Goal: Task Accomplishment & Management: Manage account settings

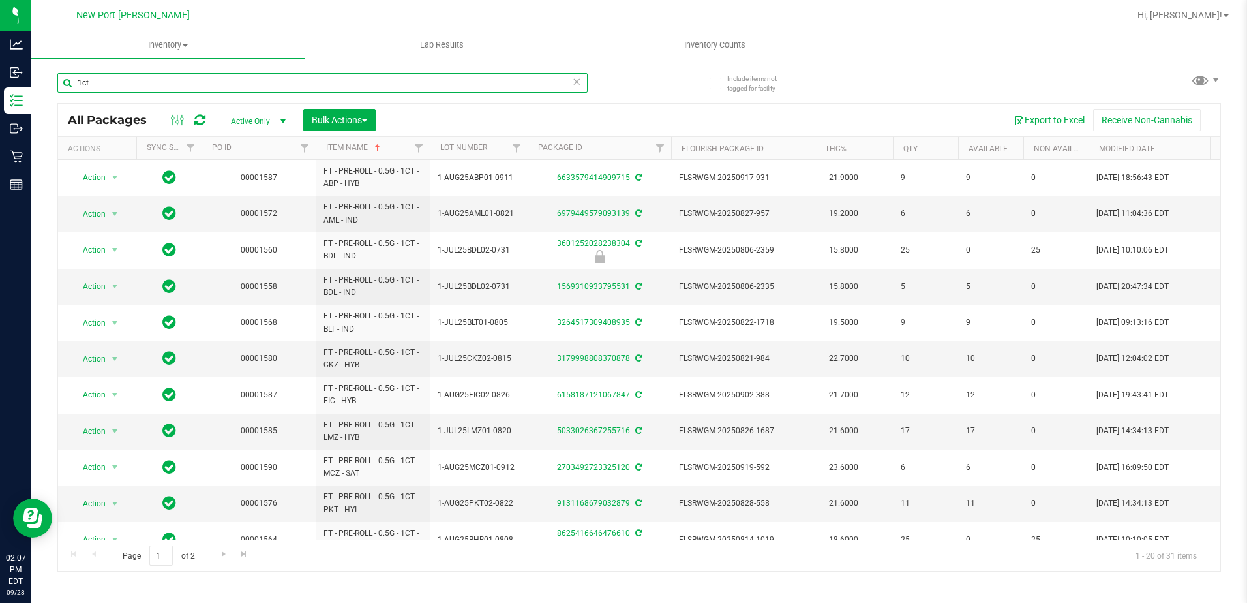
click at [115, 82] on input "1ct" at bounding box center [322, 83] width 530 height 20
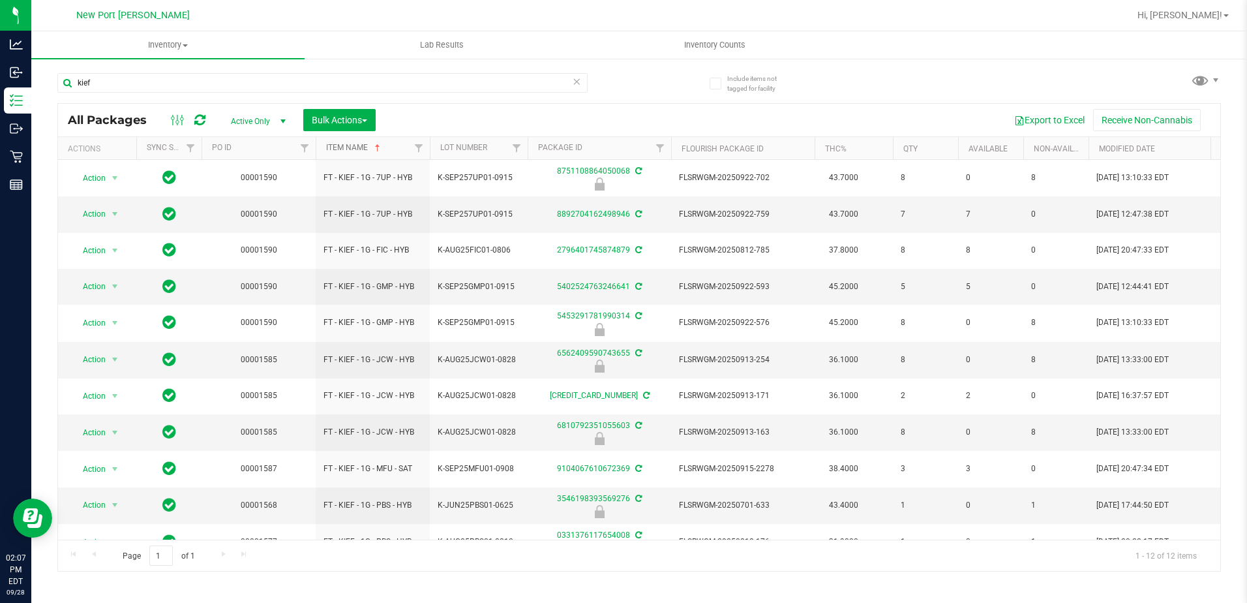
click at [359, 147] on link "Item Name" at bounding box center [354, 147] width 57 height 9
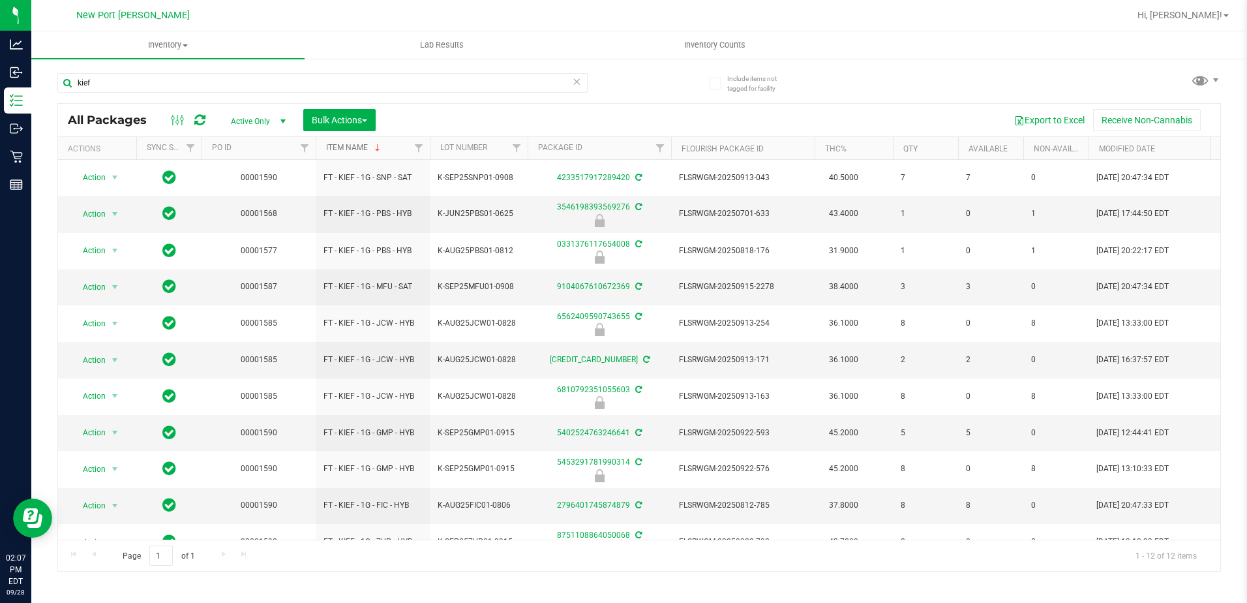
click at [361, 149] on link "Item Name" at bounding box center [354, 147] width 57 height 9
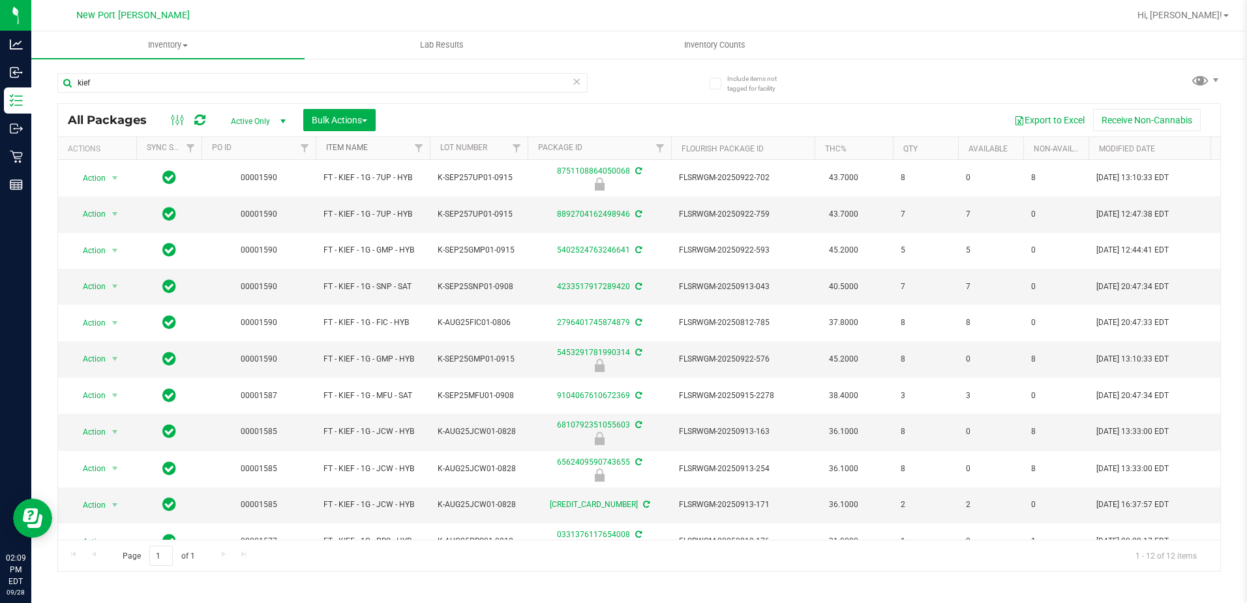
click at [336, 150] on link "Item Name" at bounding box center [347, 147] width 42 height 9
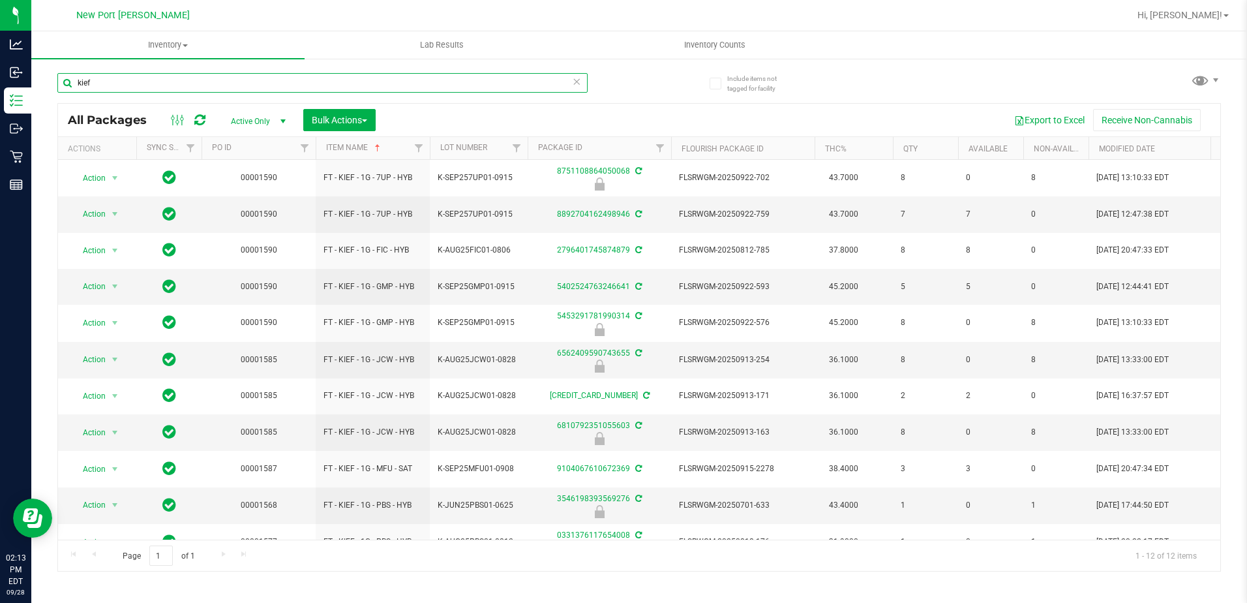
click at [127, 83] on input "kief" at bounding box center [322, 83] width 530 height 20
type input "k"
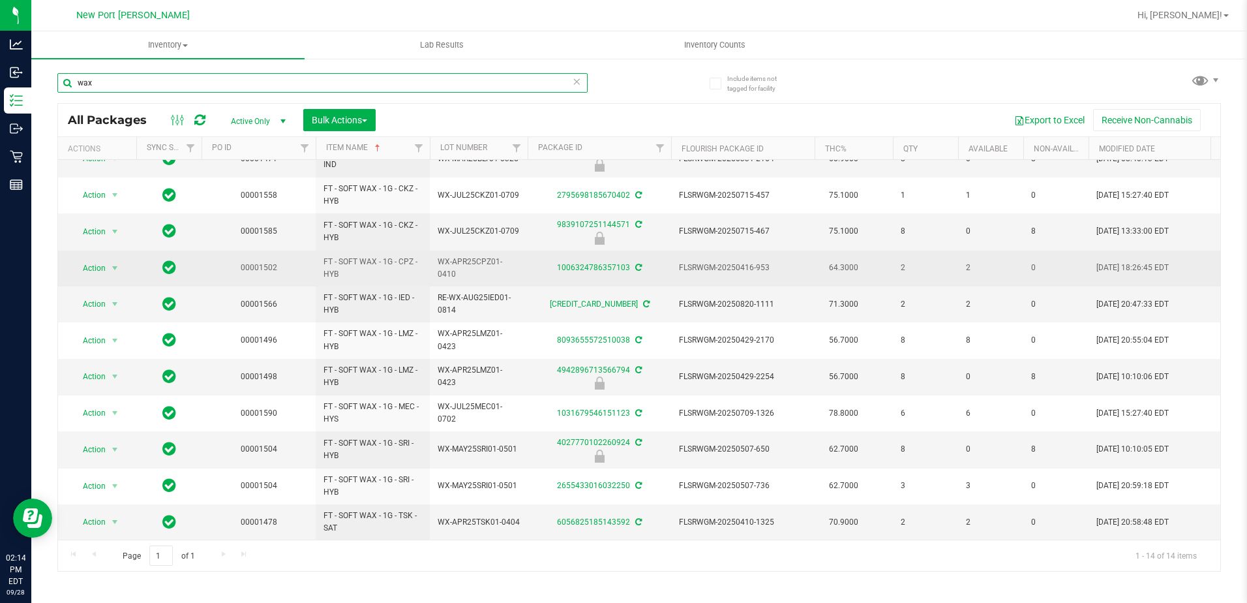
scroll to position [138, 0]
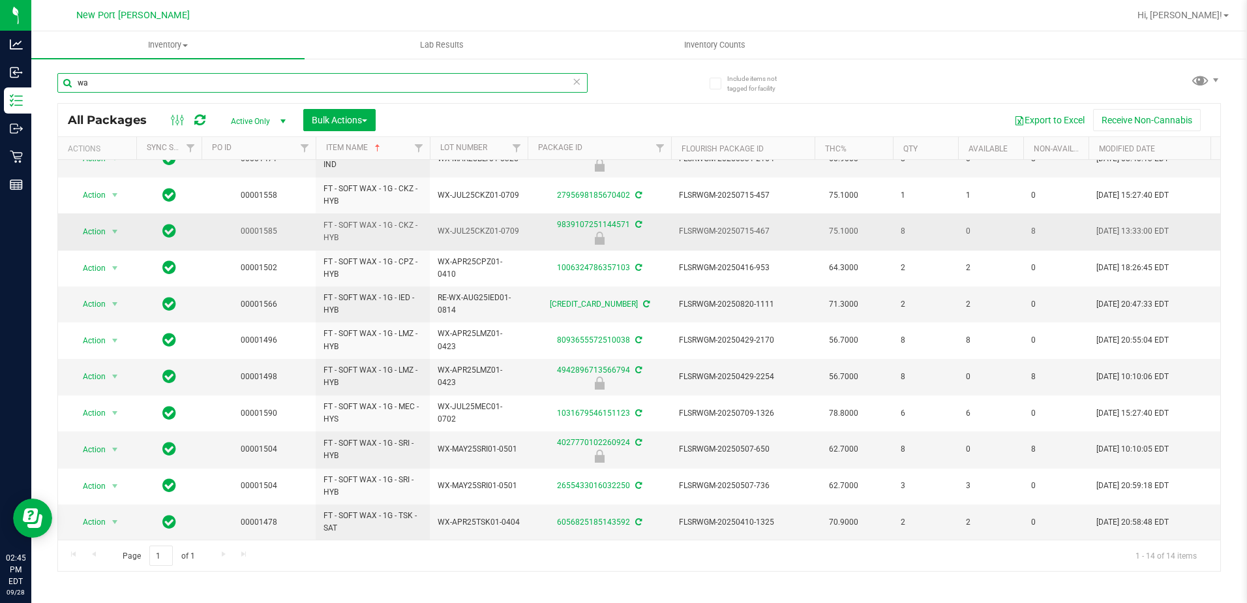
type input "w"
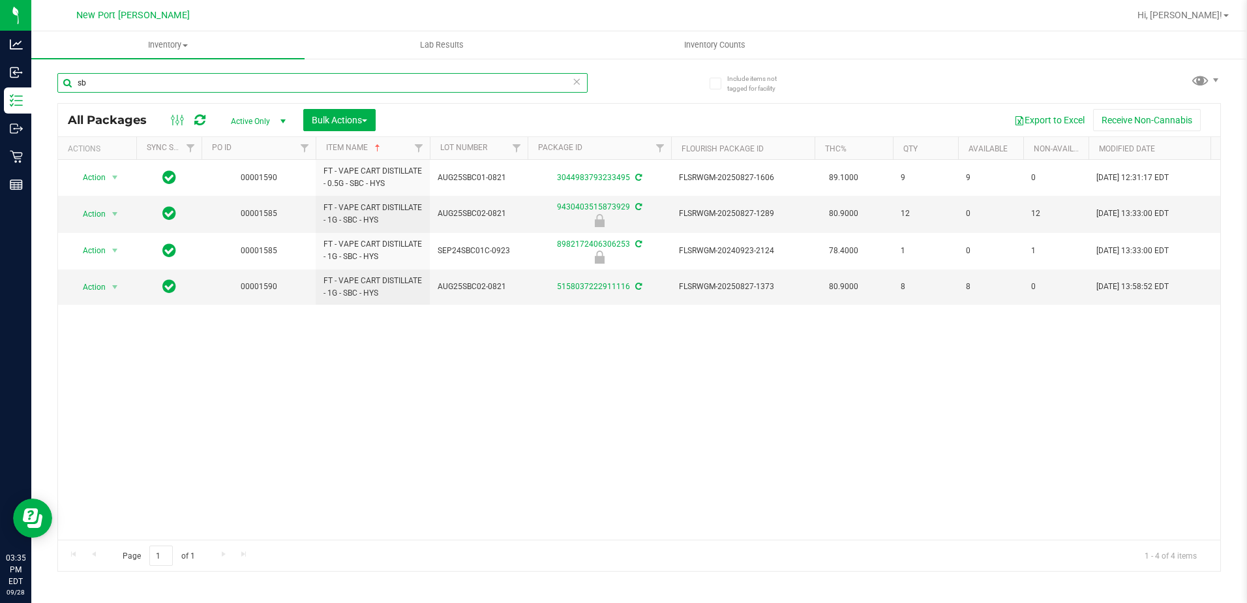
type input "s"
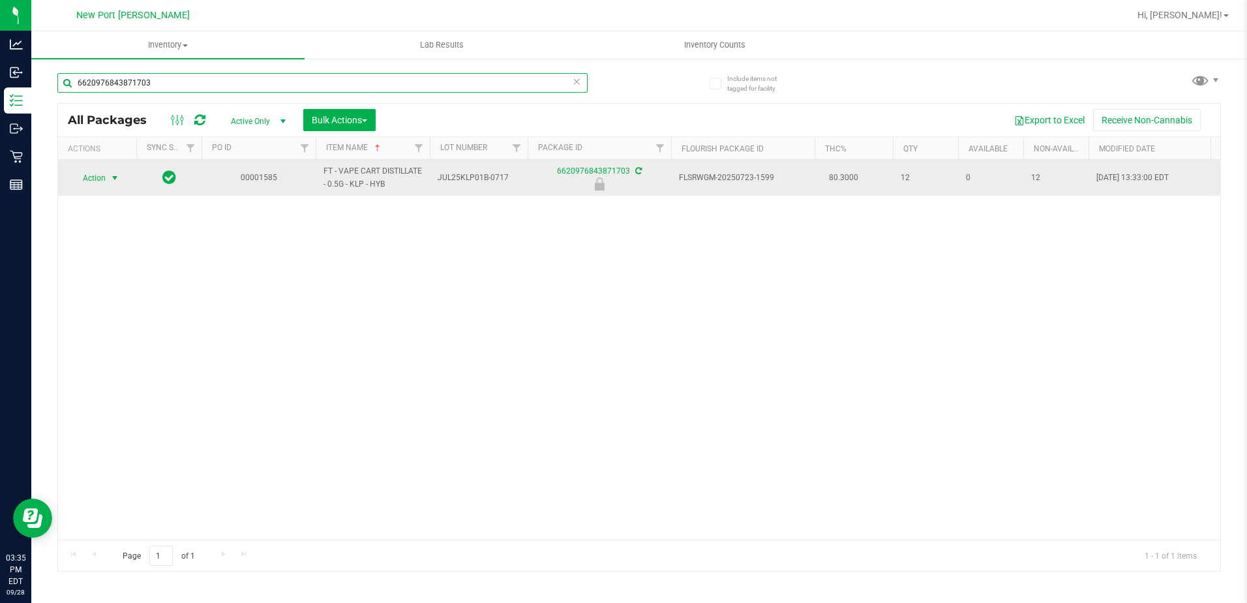
type input "6620976843871703"
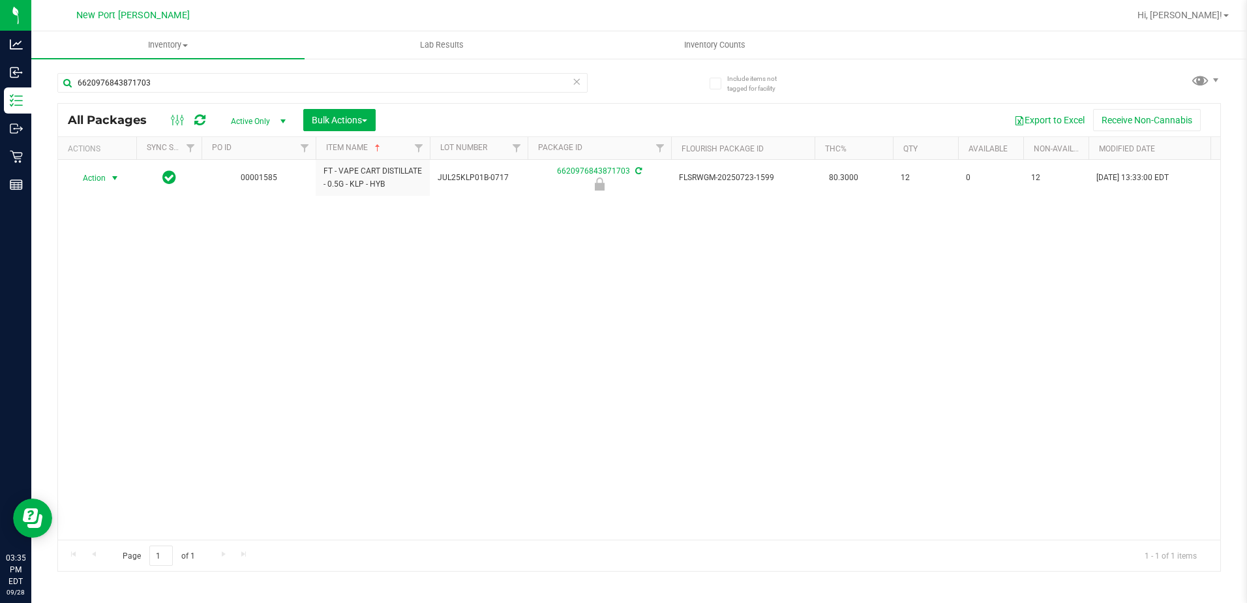
drag, startPoint x: 110, startPoint y: 179, endPoint x: 112, endPoint y: 187, distance: 8.7
click at [112, 178] on span "select" at bounding box center [115, 178] width 10 height 10
click at [95, 323] on li "Unlock package" at bounding box center [113, 333] width 83 height 20
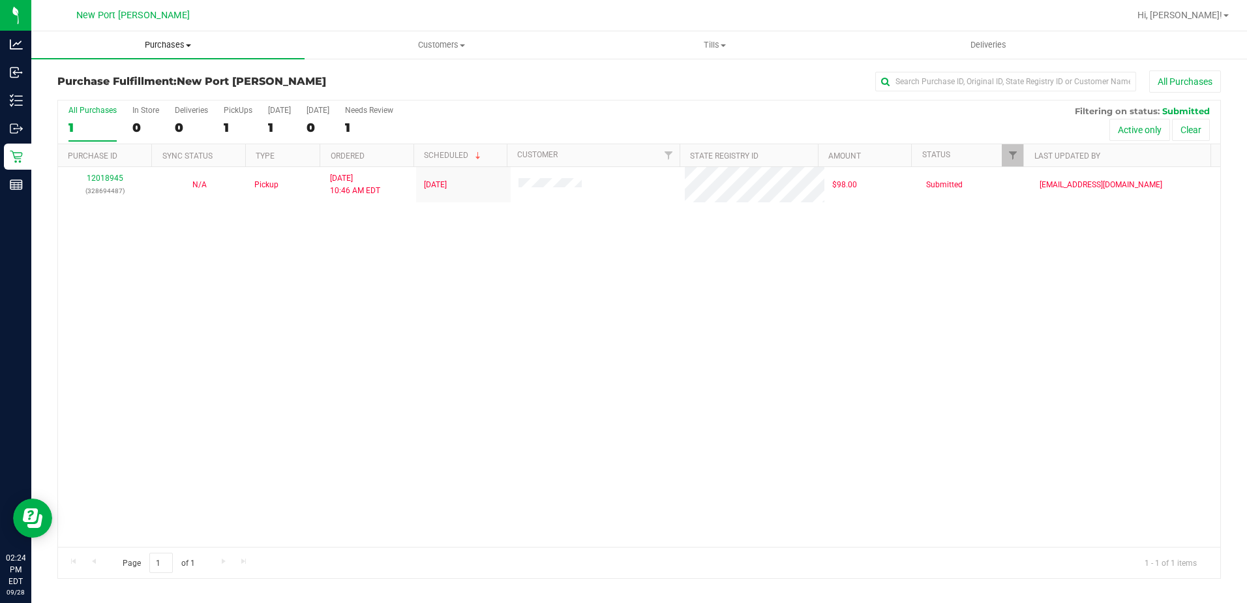
click at [164, 42] on span "Purchases" at bounding box center [167, 45] width 273 height 12
click at [136, 77] on span "Summary of purchases" at bounding box center [98, 78] width 134 height 11
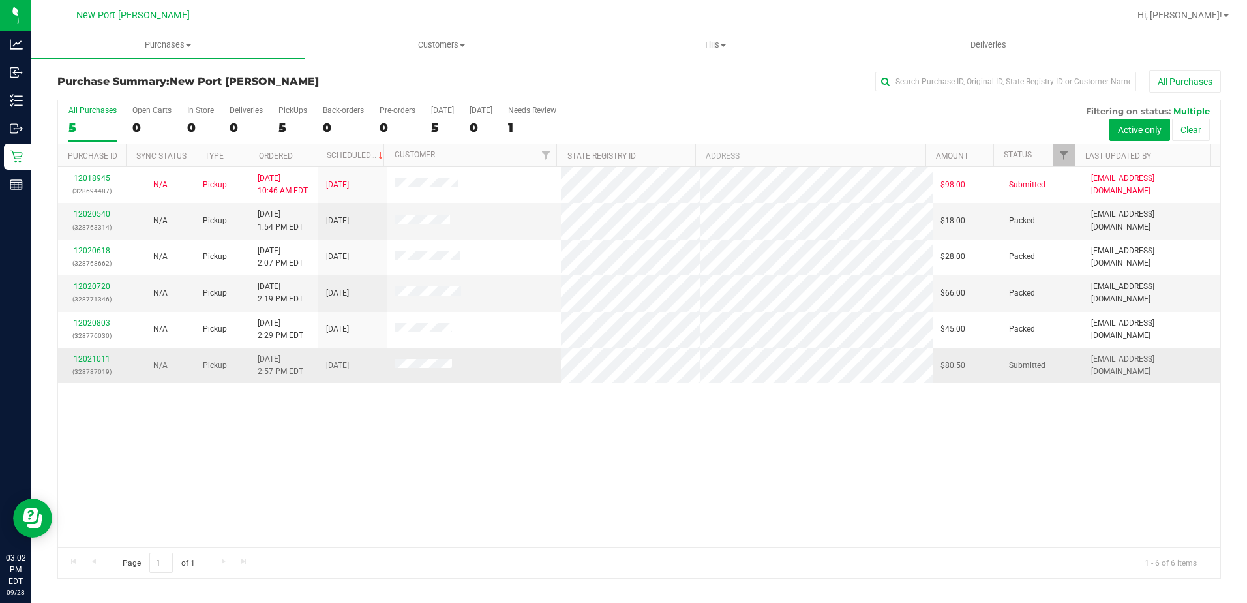
click at [98, 360] on link "12021011" at bounding box center [92, 358] width 37 height 9
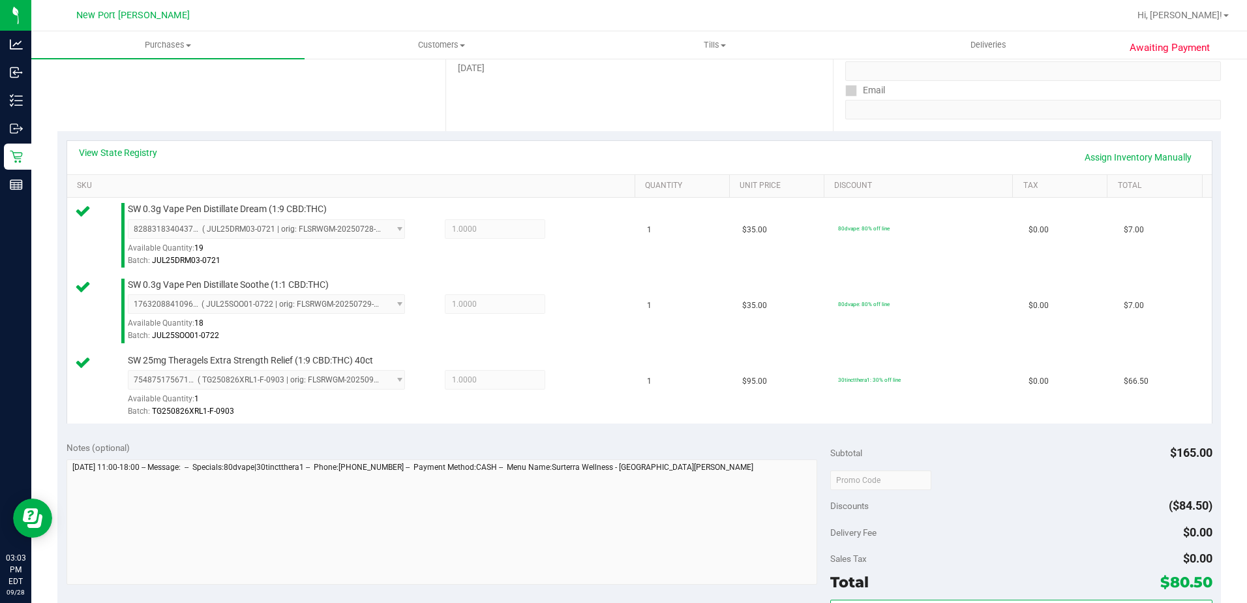
scroll to position [261, 0]
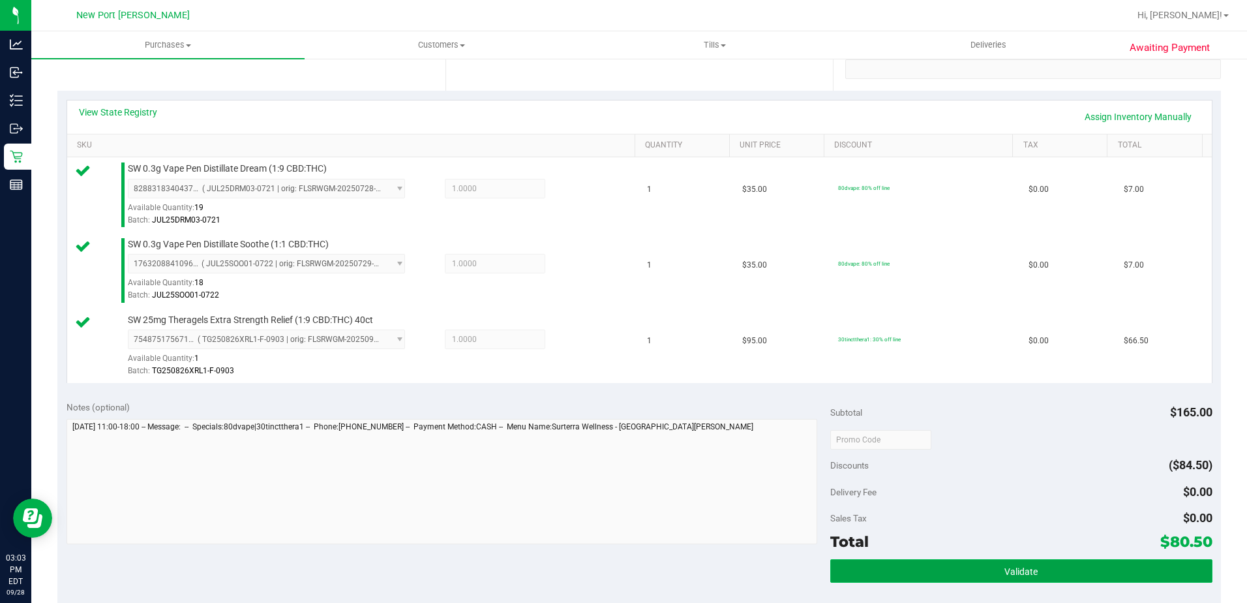
click at [927, 571] on button "Validate" at bounding box center [1021, 570] width 382 height 23
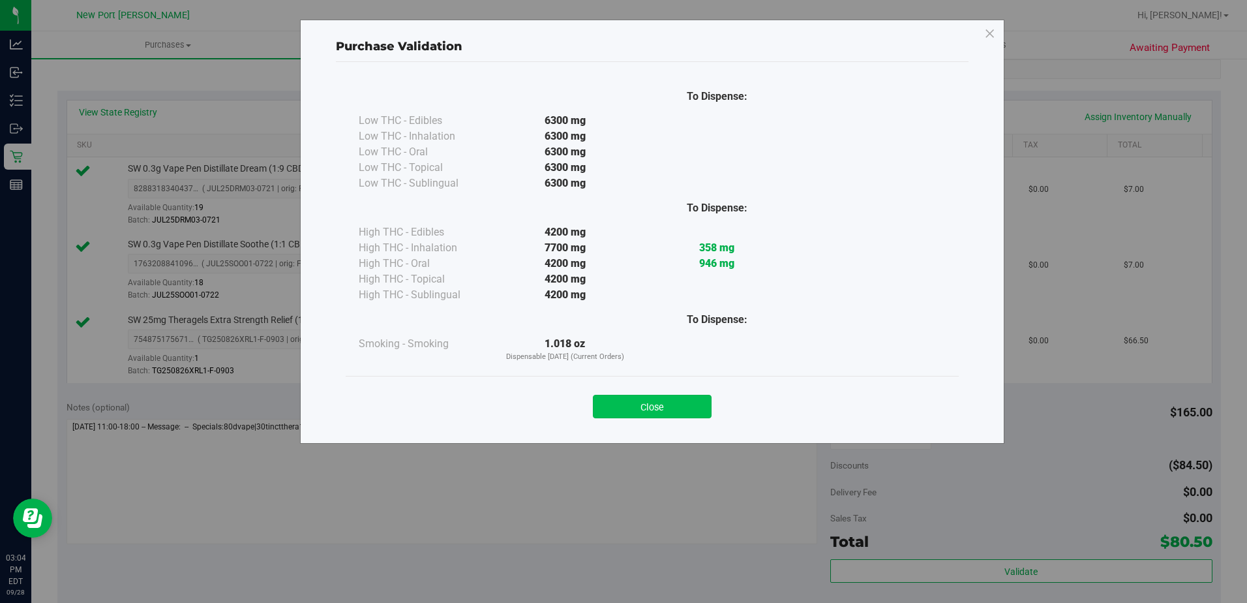
click at [692, 408] on button "Close" at bounding box center [652, 406] width 119 height 23
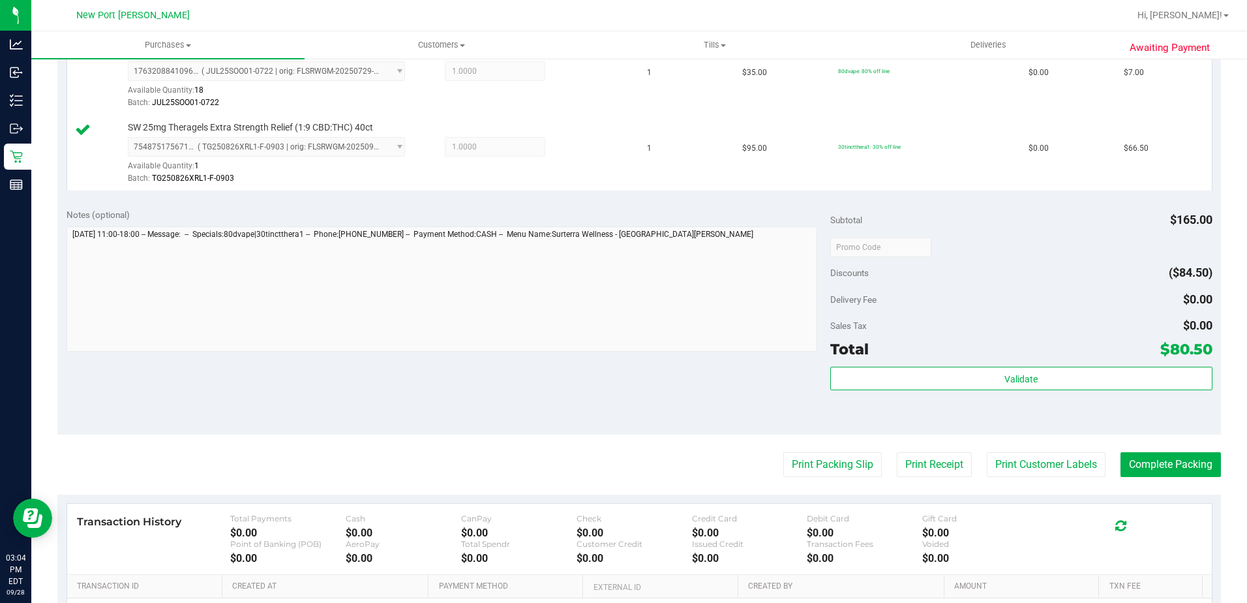
scroll to position [456, 0]
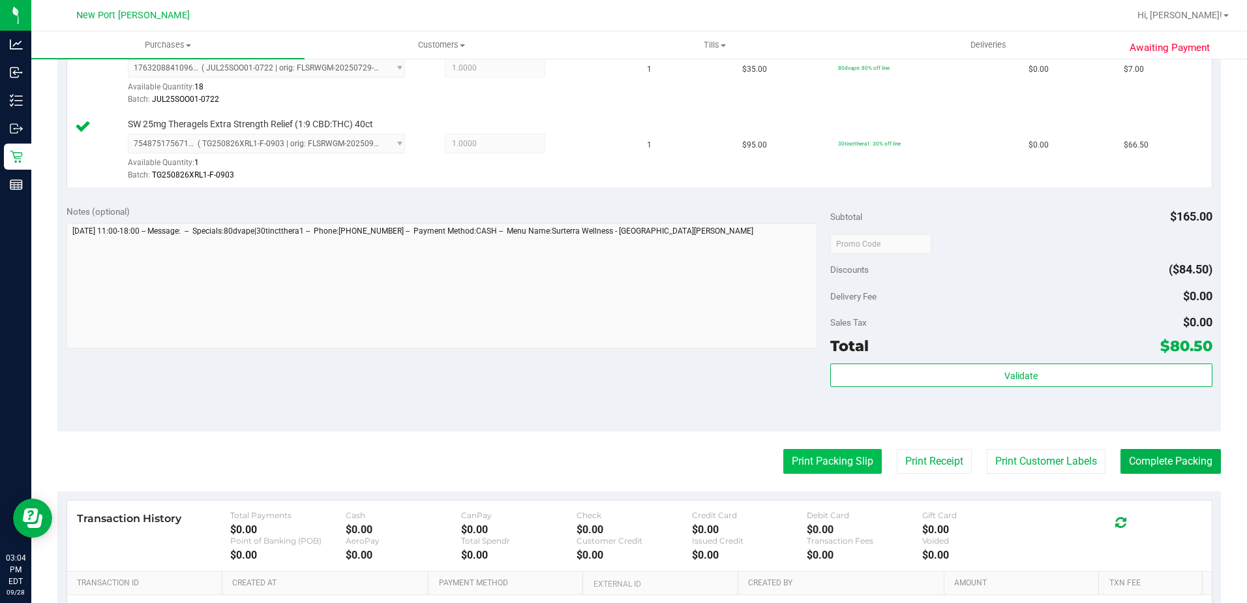
click at [799, 460] on button "Print Packing Slip" at bounding box center [832, 461] width 98 height 25
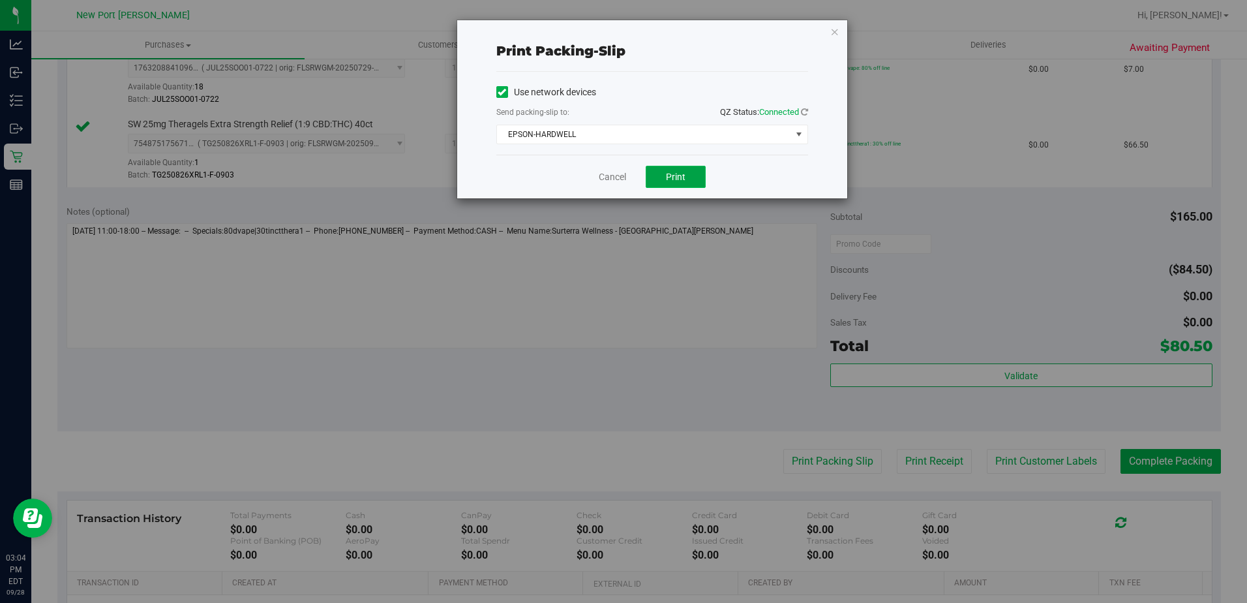
click at [670, 181] on span "Print" at bounding box center [676, 177] width 20 height 10
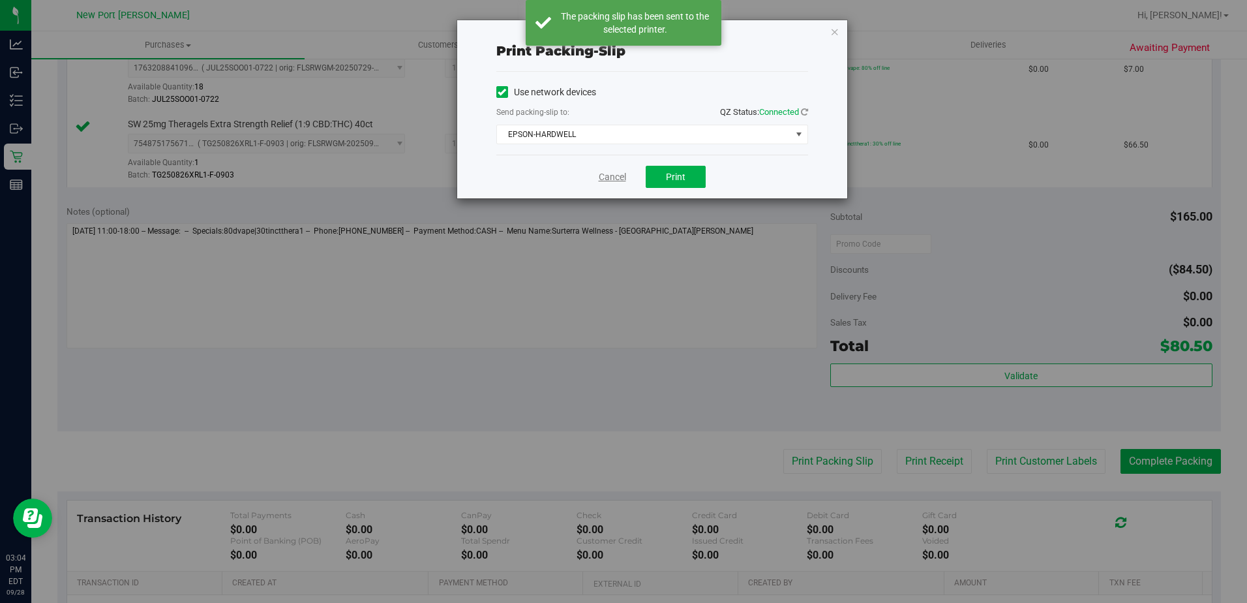
click at [603, 179] on link "Cancel" at bounding box center [612, 177] width 27 height 14
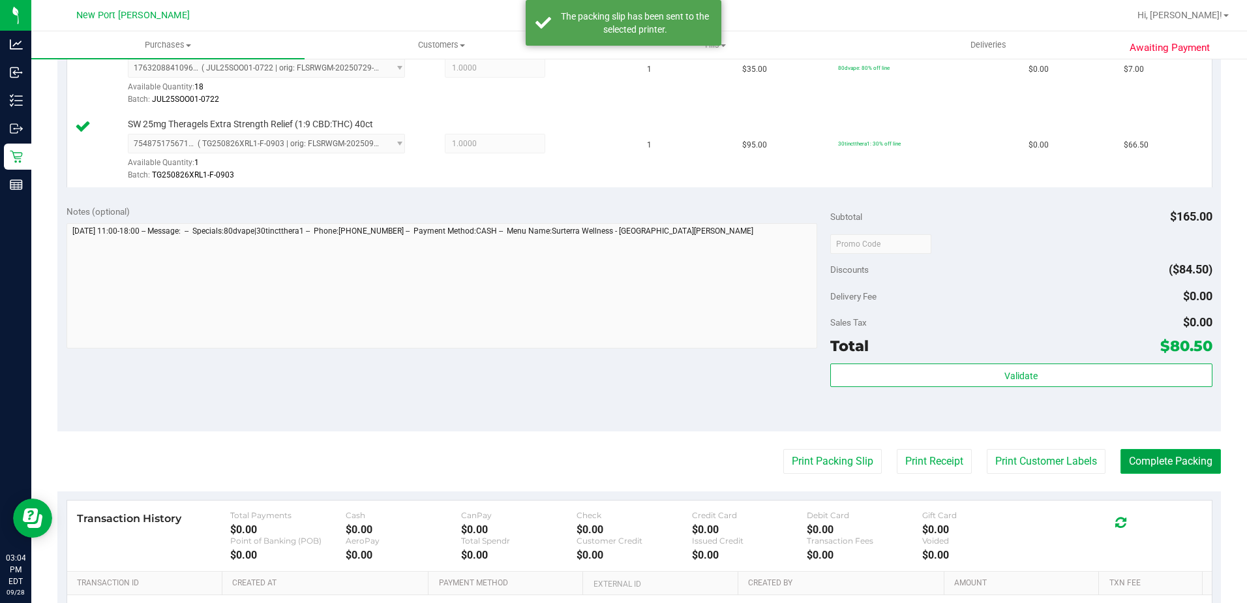
click at [1172, 464] on button "Complete Packing" at bounding box center [1170, 461] width 100 height 25
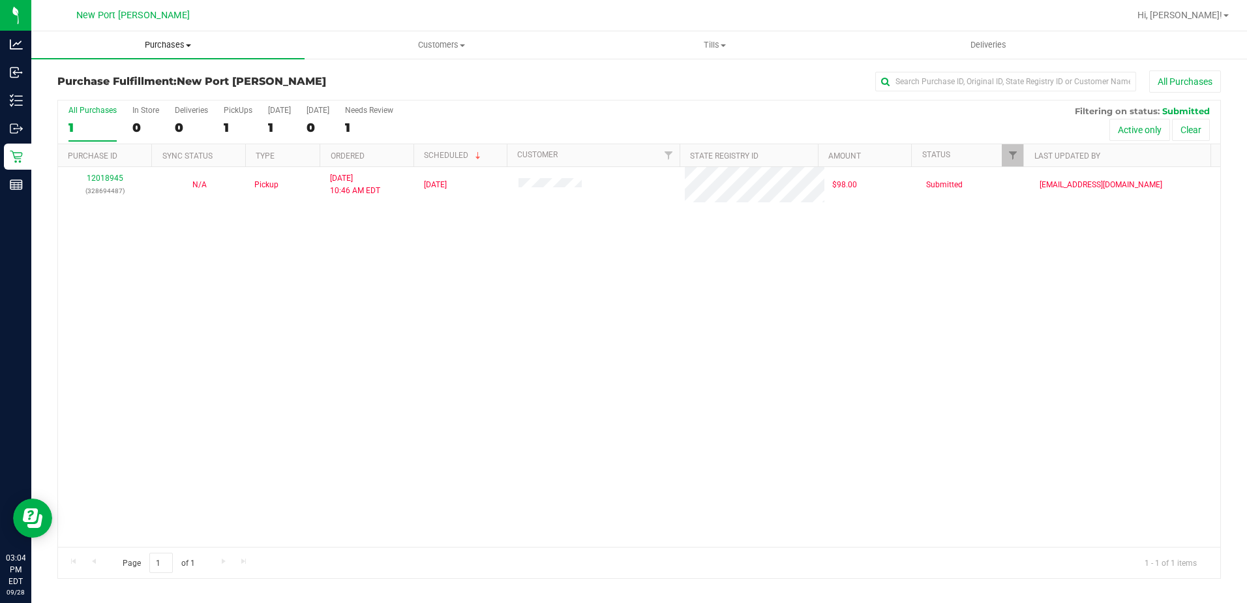
click at [186, 43] on span "Purchases" at bounding box center [167, 45] width 273 height 12
click at [145, 76] on span "Summary of purchases" at bounding box center [98, 78] width 134 height 11
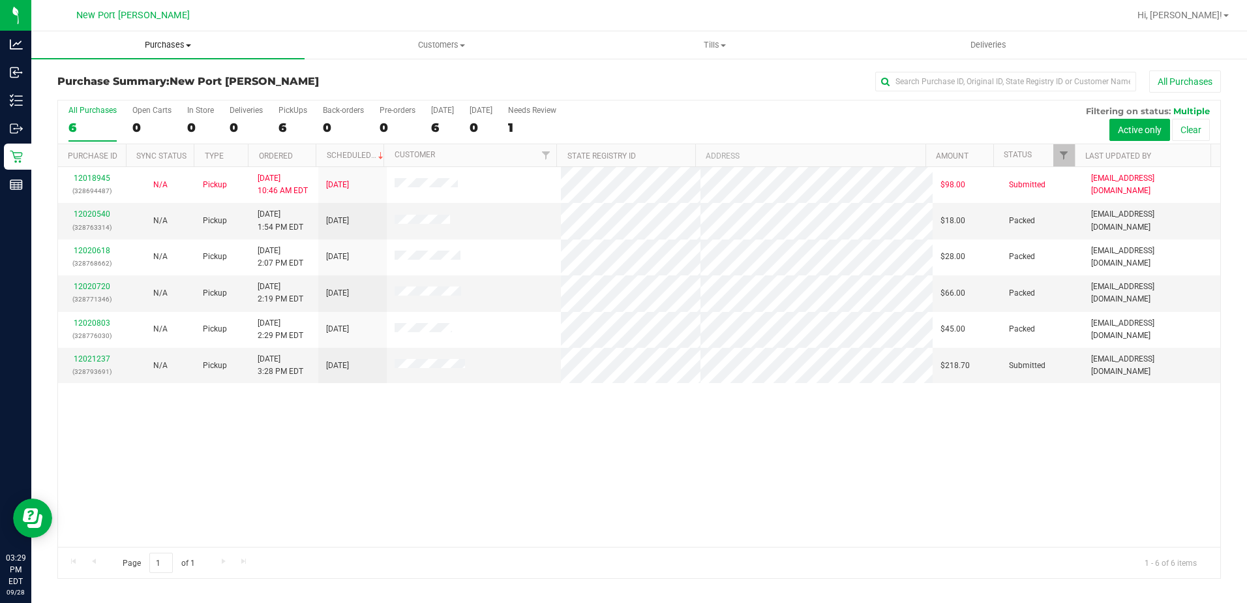
click at [191, 46] on span at bounding box center [188, 45] width 5 height 3
click at [76, 94] on span "Fulfillment" at bounding box center [71, 94] width 81 height 11
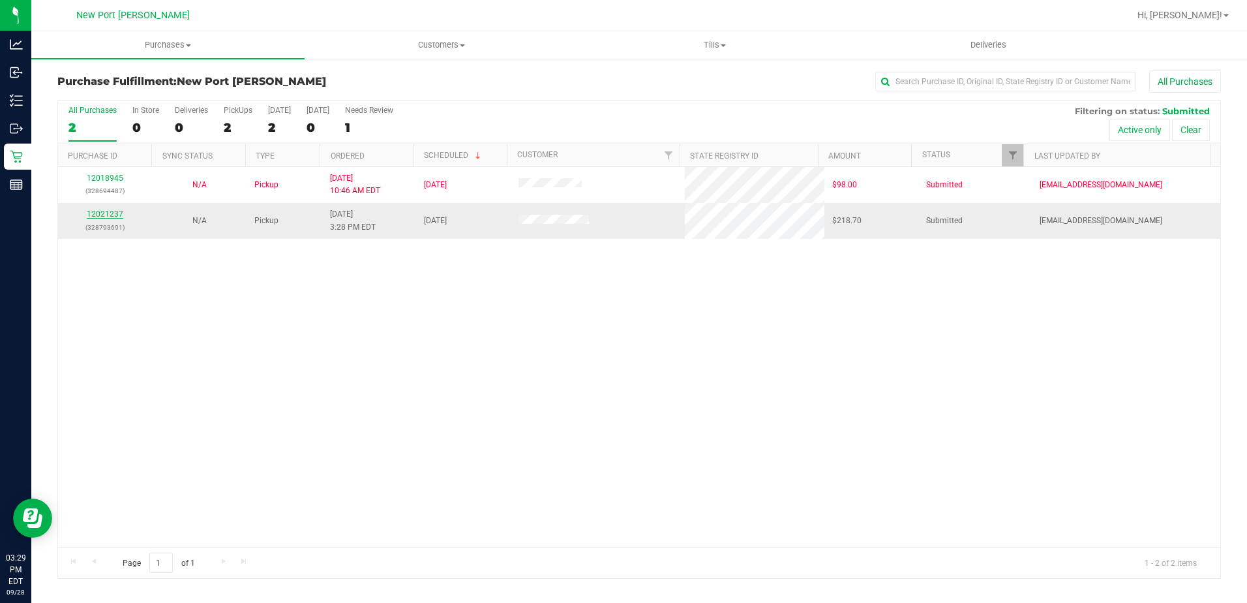
click at [108, 214] on link "12021237" at bounding box center [105, 213] width 37 height 9
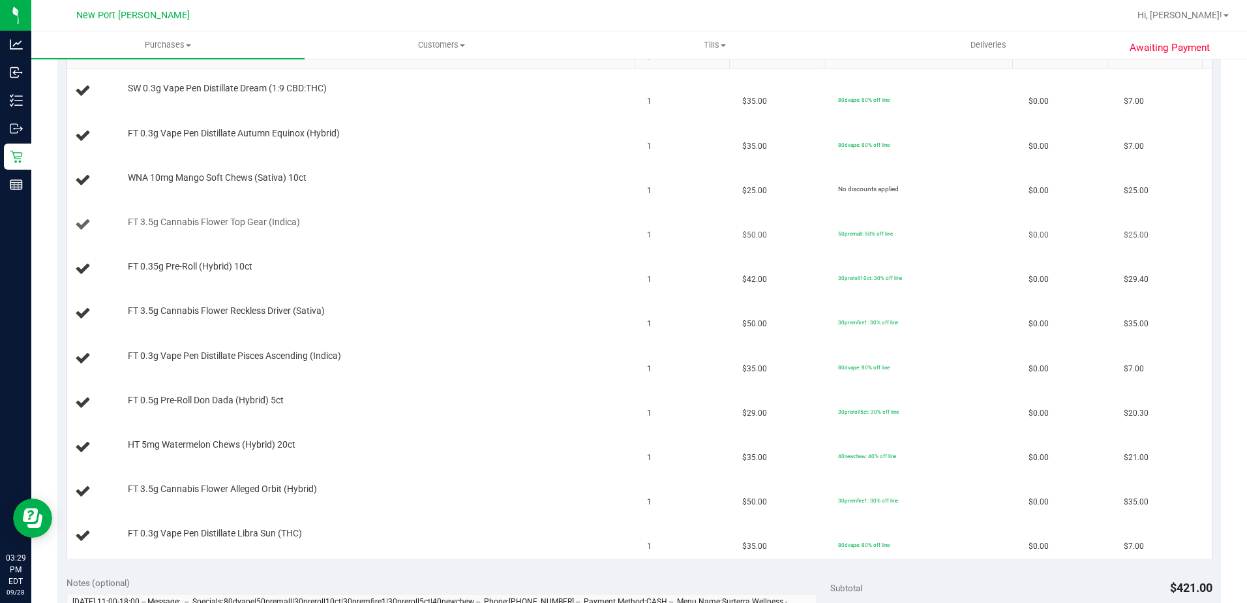
scroll to position [196, 0]
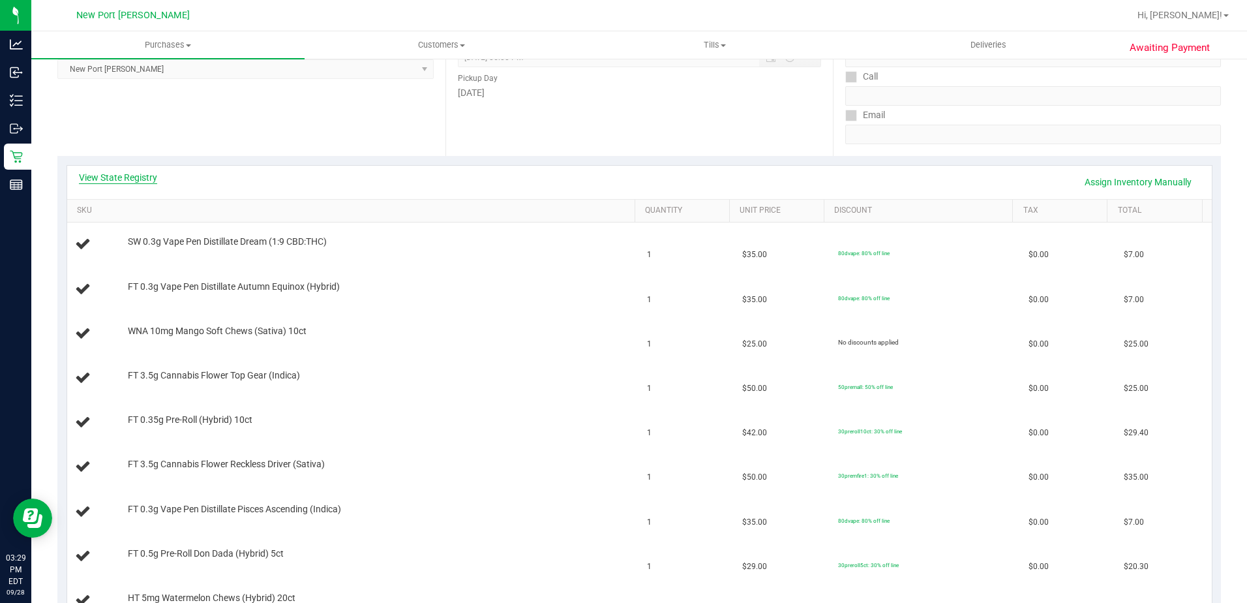
click at [123, 171] on link "View State Registry" at bounding box center [118, 177] width 78 height 13
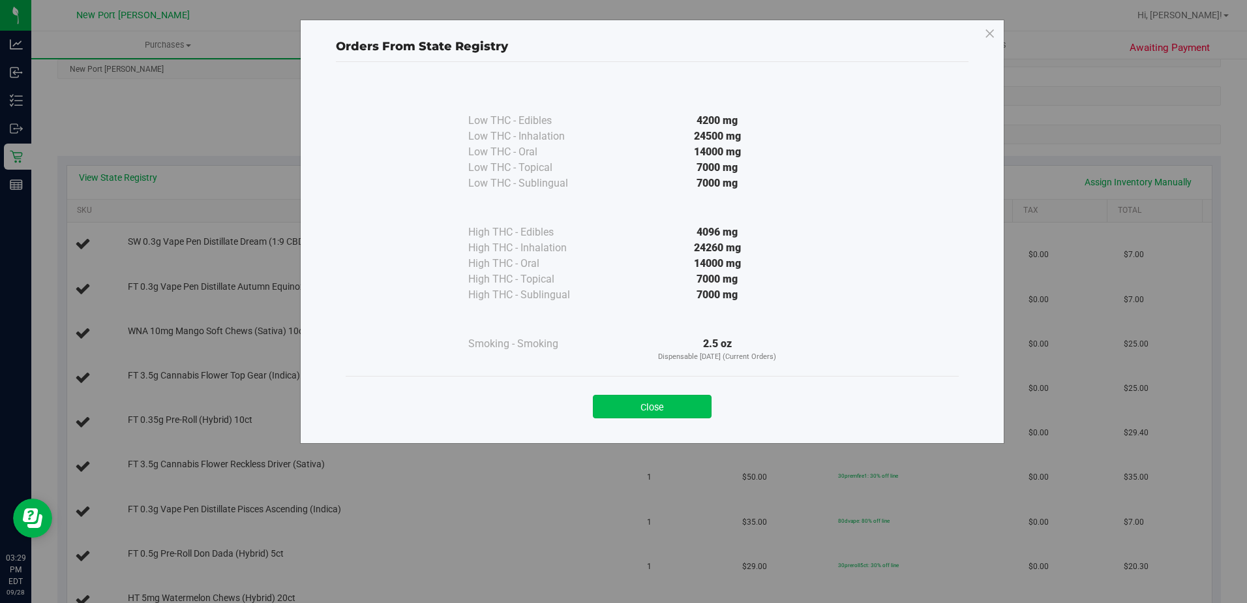
click at [657, 404] on button "Close" at bounding box center [652, 406] width 119 height 23
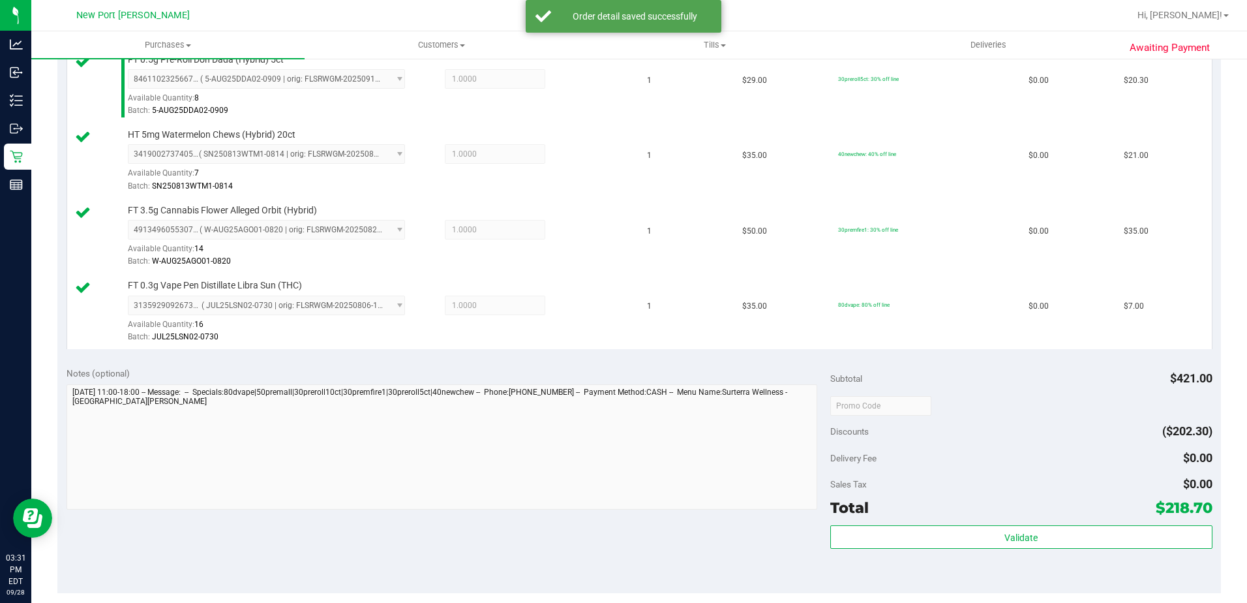
scroll to position [978, 0]
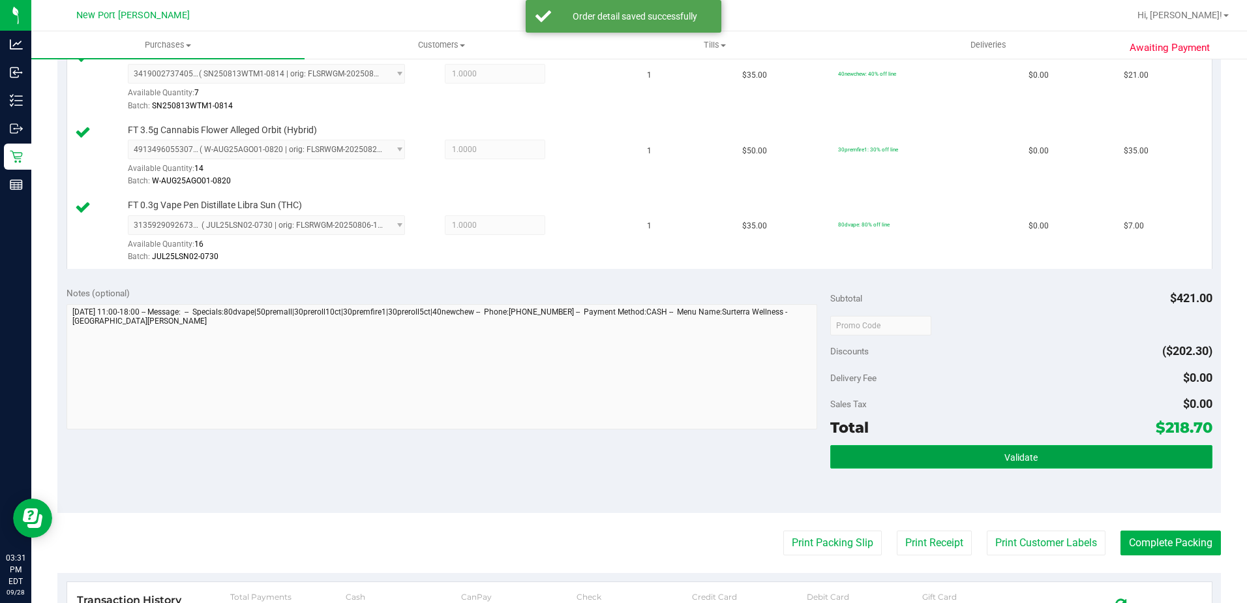
click at [1037, 447] on button "Validate" at bounding box center [1021, 456] width 382 height 23
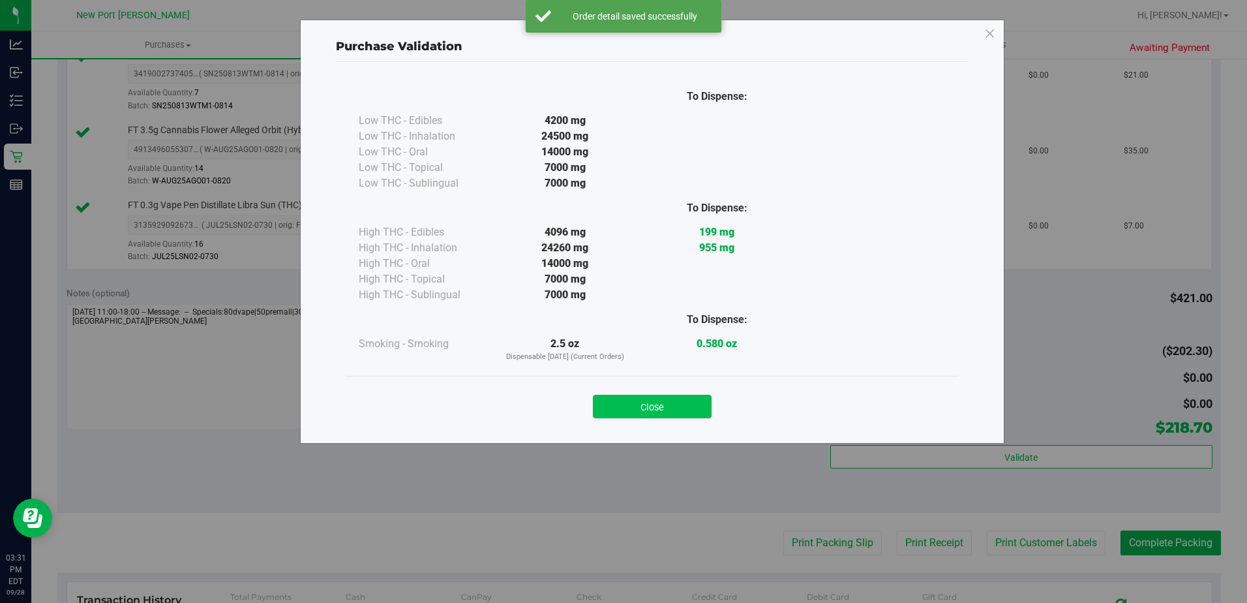
click at [623, 401] on button "Close" at bounding box center [652, 406] width 119 height 23
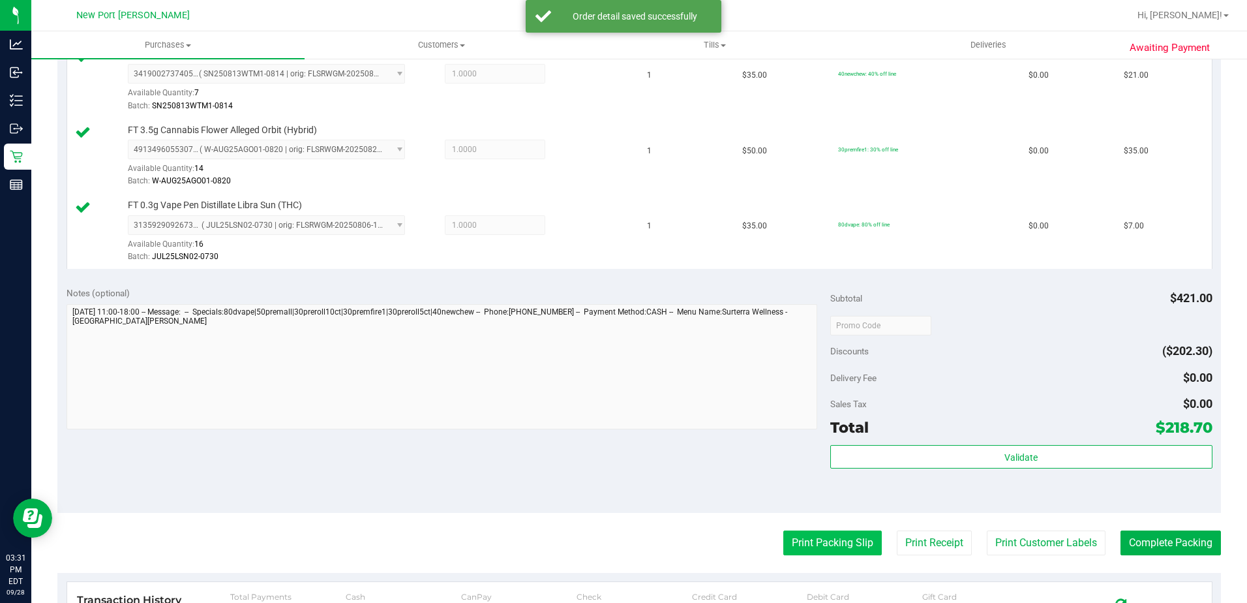
click at [810, 542] on button "Print Packing Slip" at bounding box center [832, 542] width 98 height 25
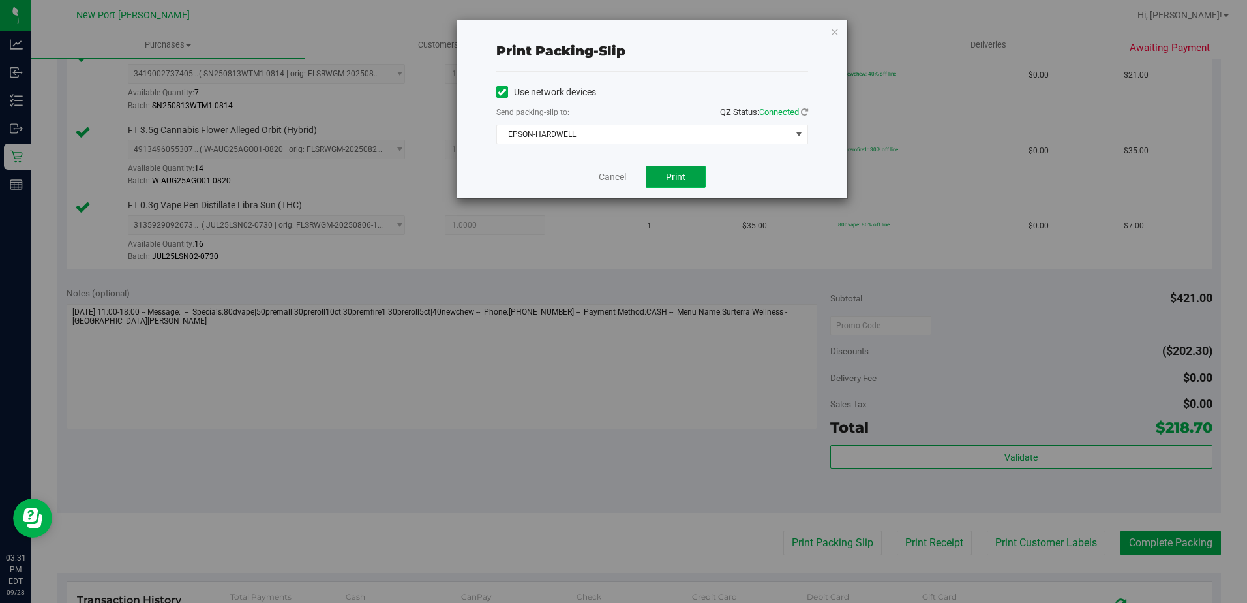
click at [684, 173] on span "Print" at bounding box center [676, 177] width 20 height 10
click at [611, 170] on link "Cancel" at bounding box center [612, 177] width 27 height 14
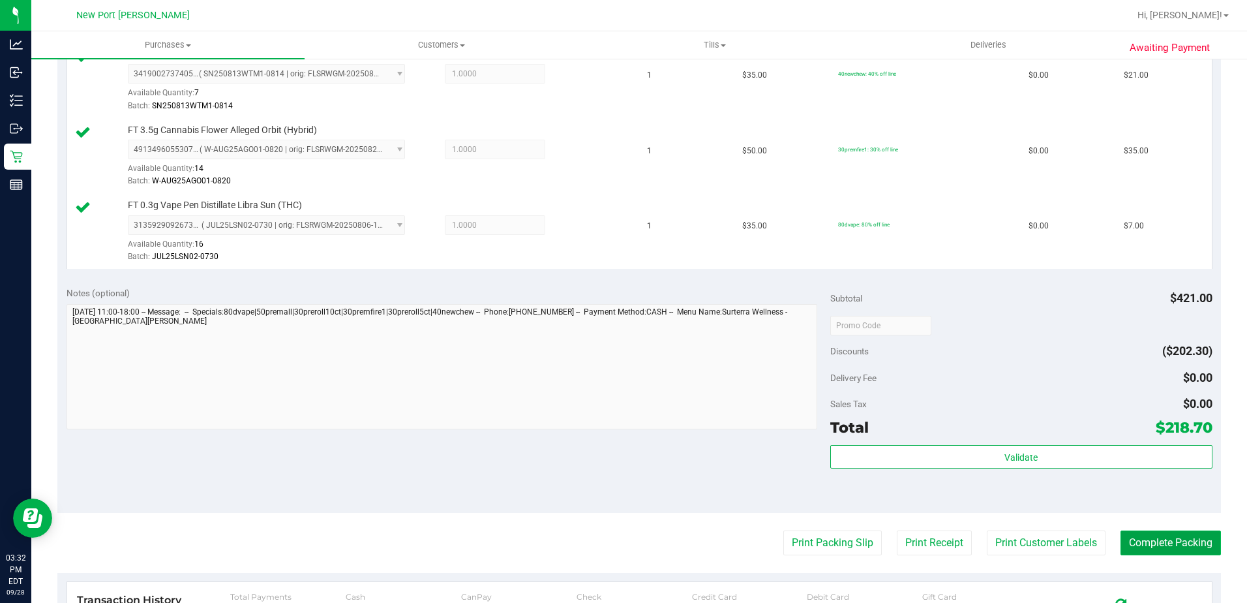
click at [1154, 543] on button "Complete Packing" at bounding box center [1170, 542] width 100 height 25
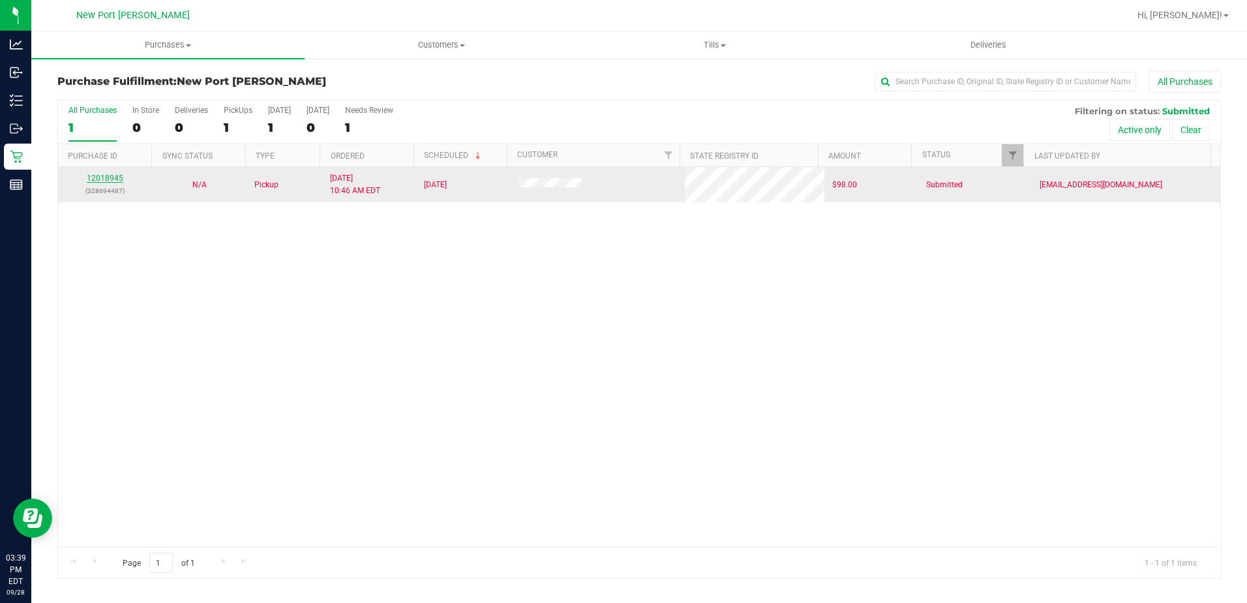
click at [97, 179] on link "12018945" at bounding box center [105, 177] width 37 height 9
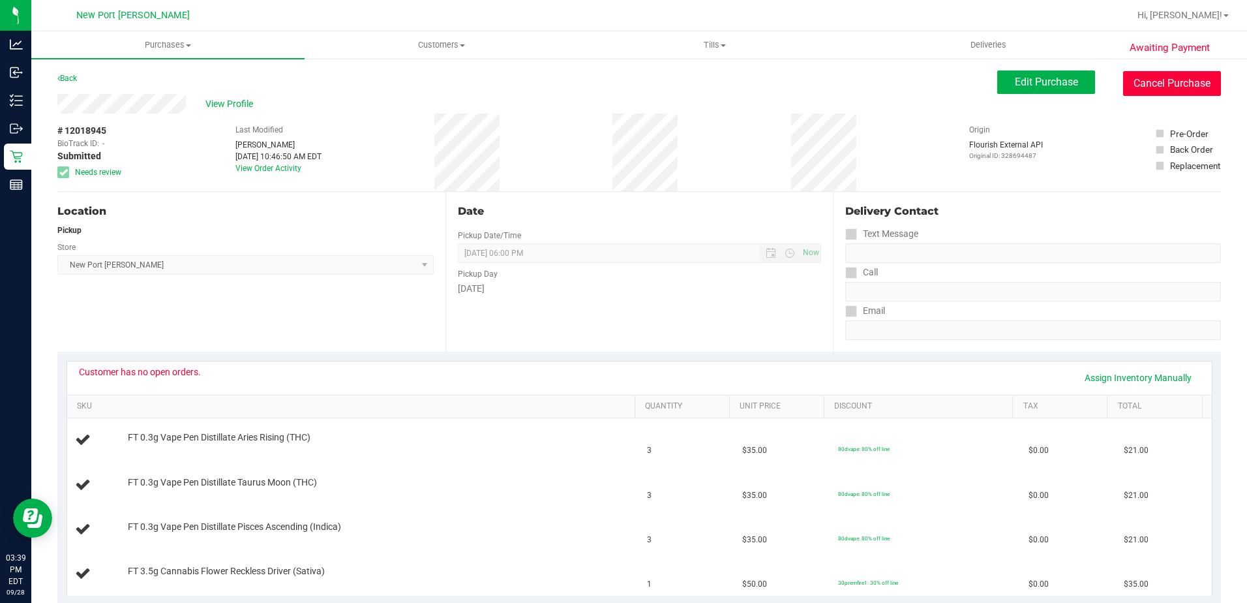
click at [1137, 91] on button "Cancel Purchase" at bounding box center [1172, 83] width 98 height 25
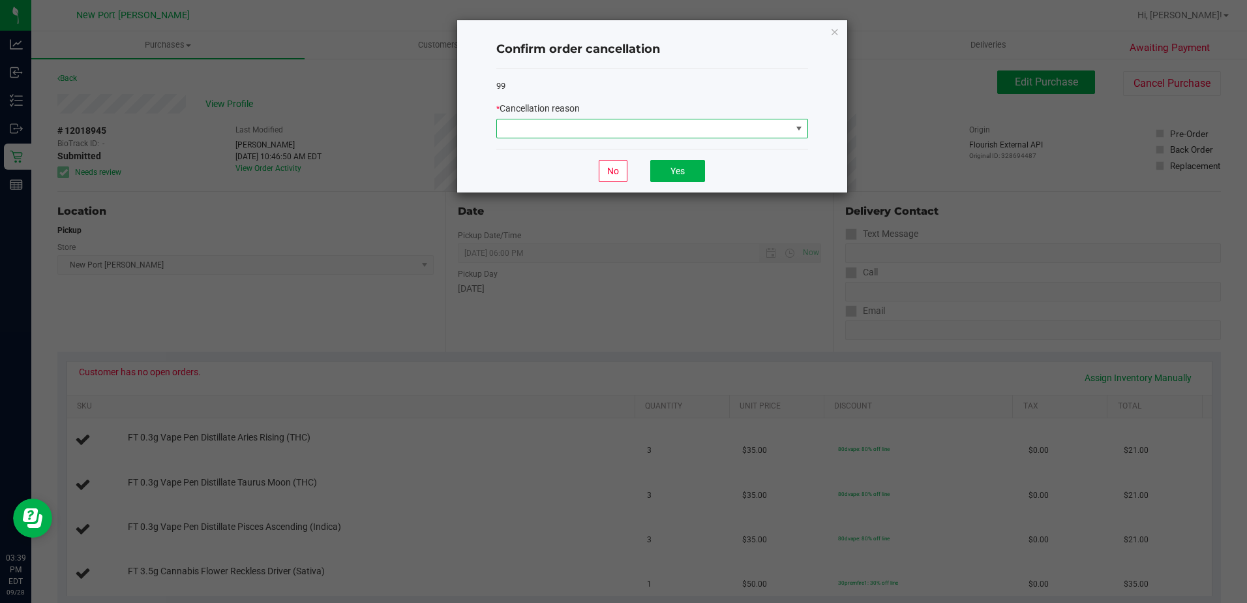
click at [799, 125] on span at bounding box center [799, 128] width 10 height 10
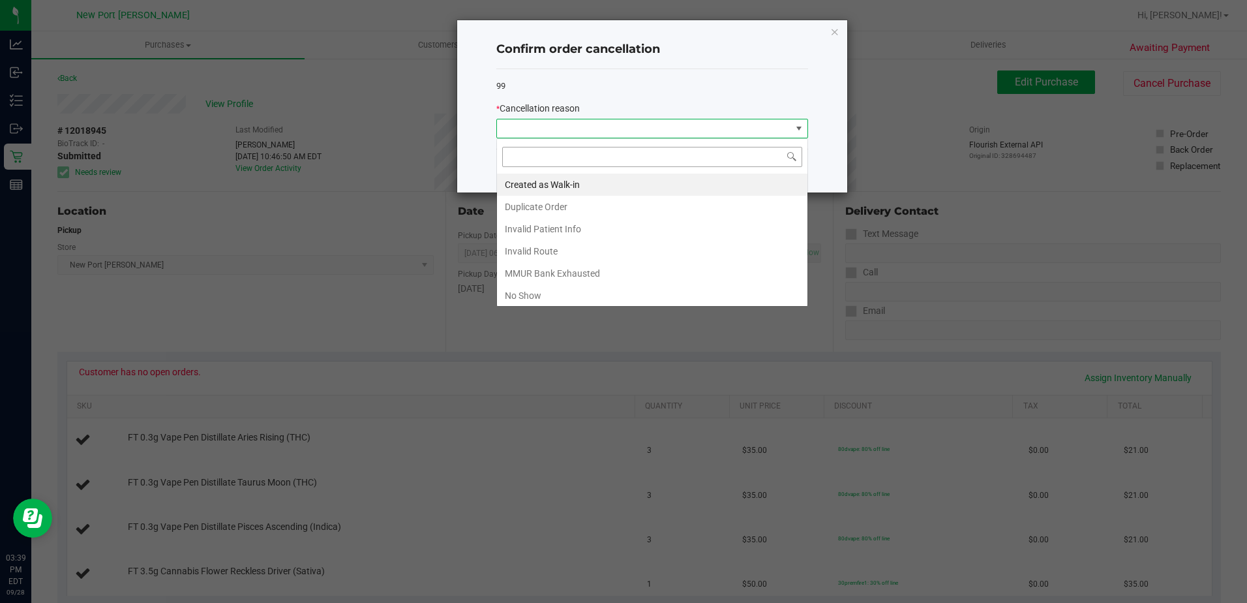
scroll to position [20, 312]
click at [616, 271] on li "MMUR Bank Exhausted" at bounding box center [652, 273] width 310 height 22
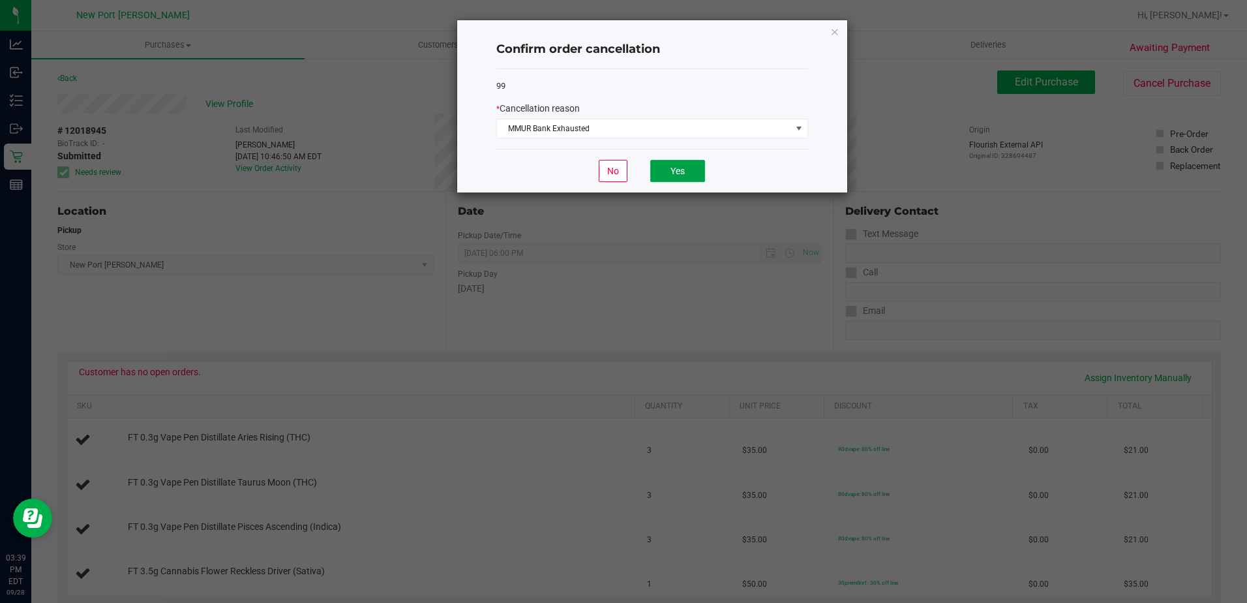
click at [683, 169] on button "Yes" at bounding box center [677, 171] width 55 height 22
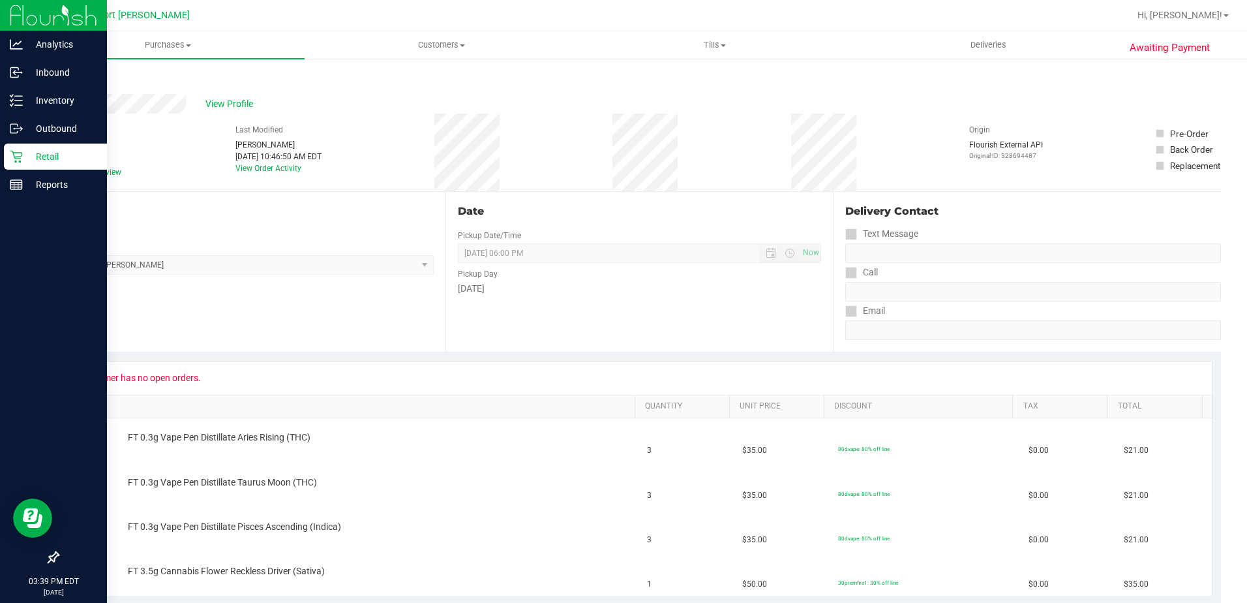
click at [55, 151] on p "Retail" at bounding box center [62, 157] width 78 height 16
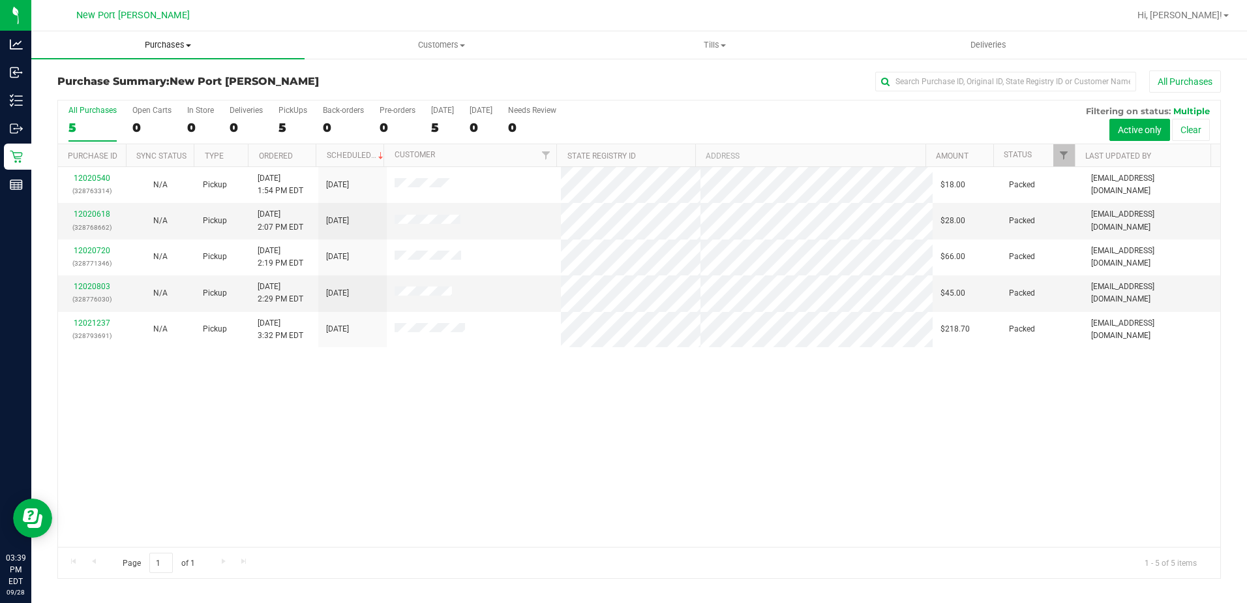
click at [189, 48] on span "Purchases" at bounding box center [167, 45] width 273 height 12
click at [78, 89] on span "Fulfillment" at bounding box center [71, 94] width 81 height 11
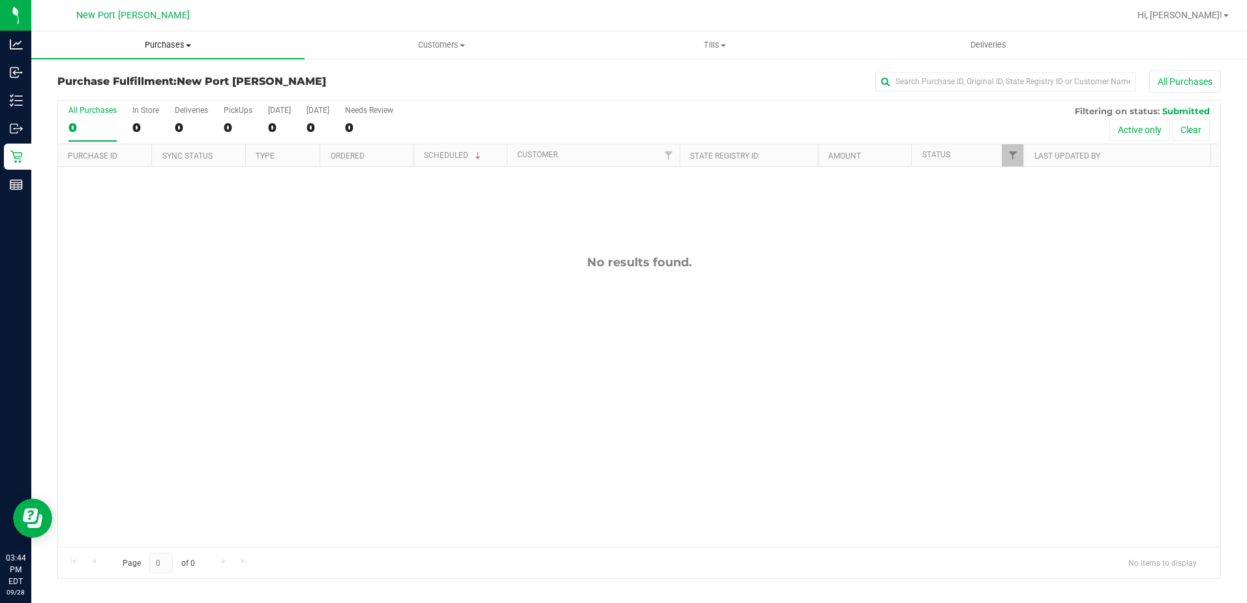
click at [157, 46] on span "Purchases" at bounding box center [167, 45] width 273 height 12
click at [143, 74] on span "Summary of purchases" at bounding box center [98, 78] width 134 height 11
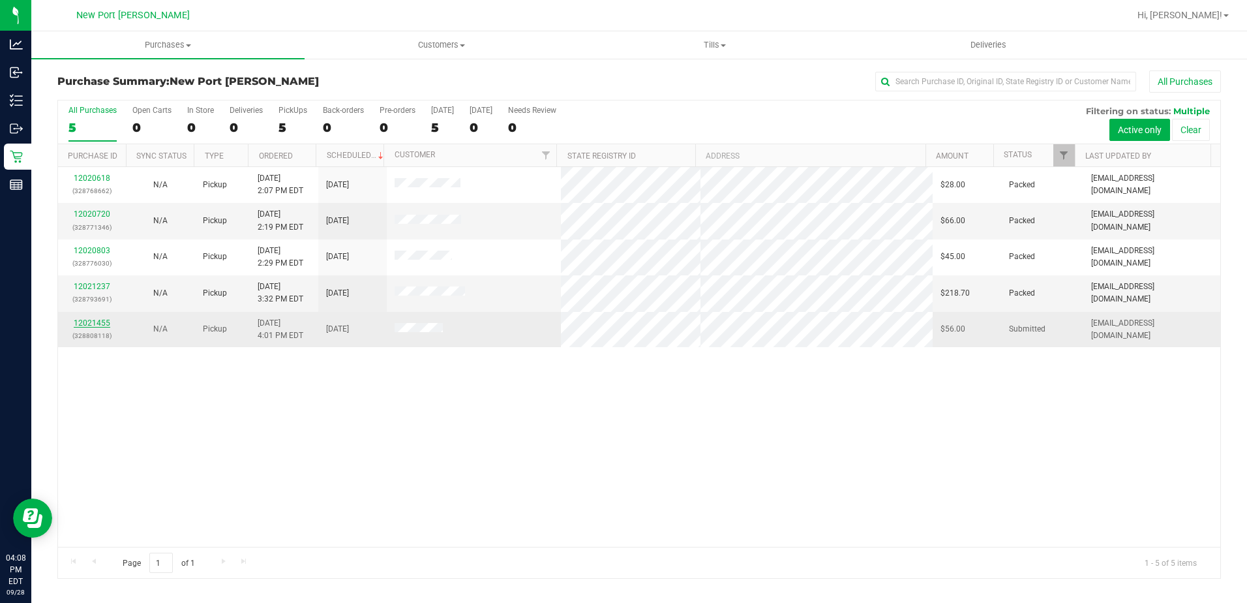
click at [82, 320] on link "12021455" at bounding box center [92, 322] width 37 height 9
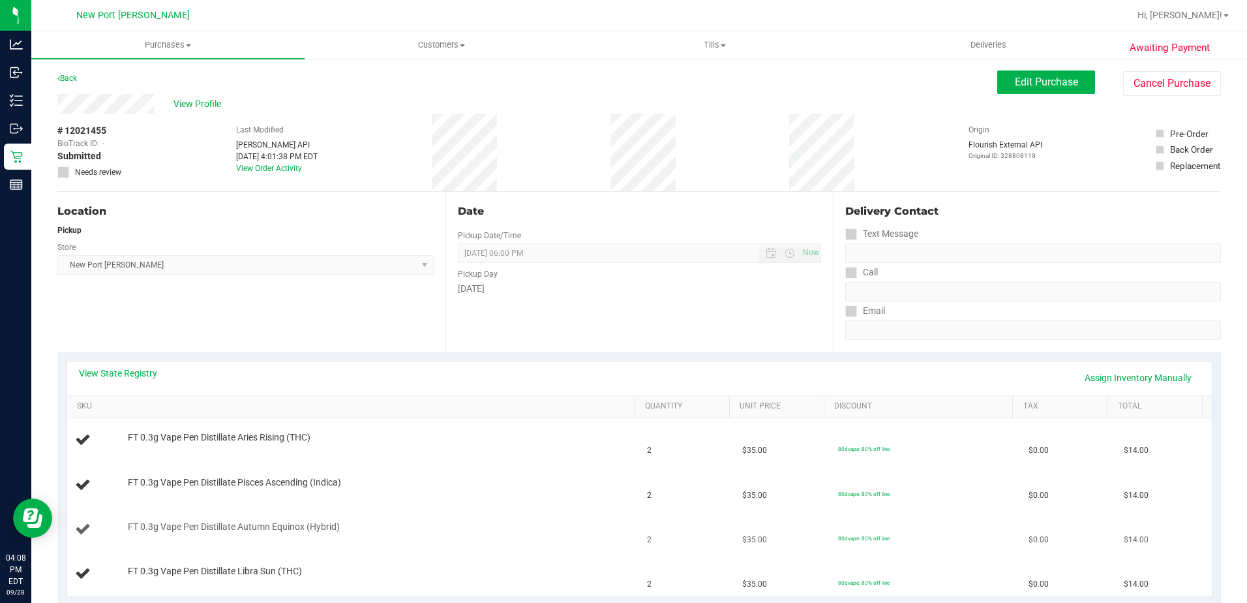
scroll to position [130, 0]
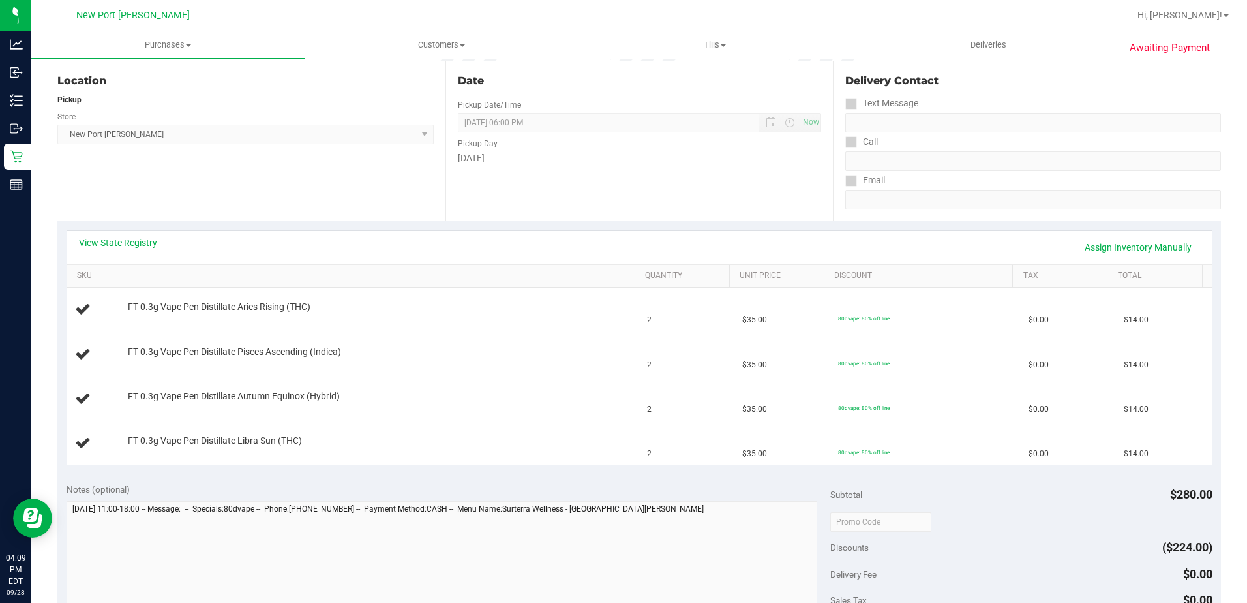
click at [131, 242] on link "View State Registry" at bounding box center [118, 242] width 78 height 13
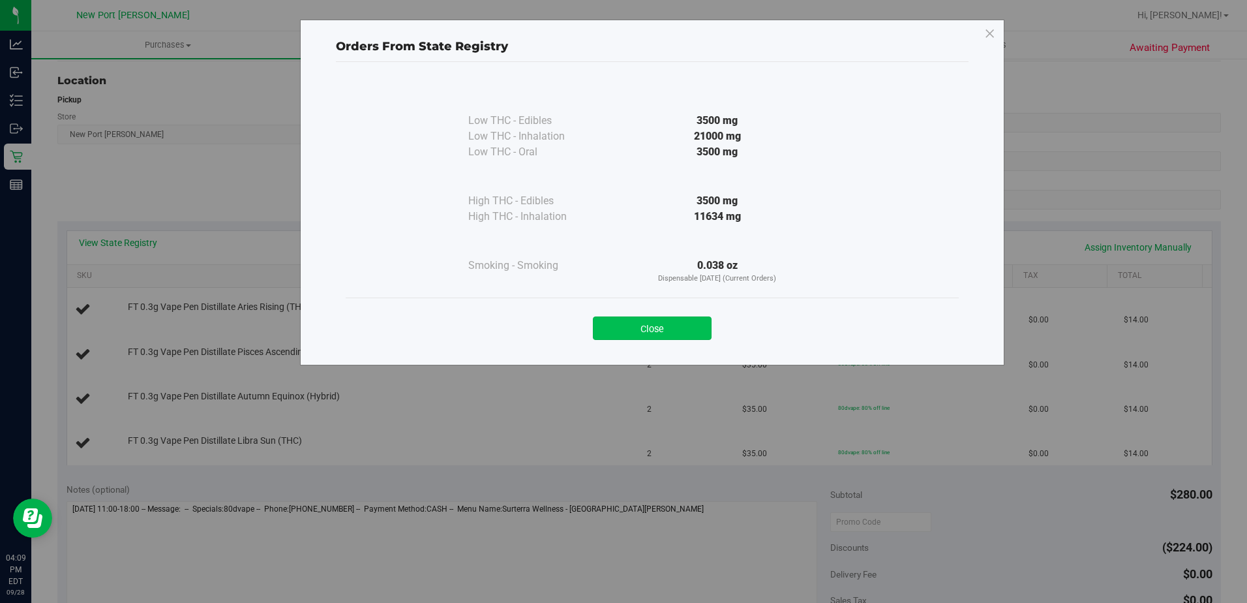
click at [664, 324] on button "Close" at bounding box center [652, 327] width 119 height 23
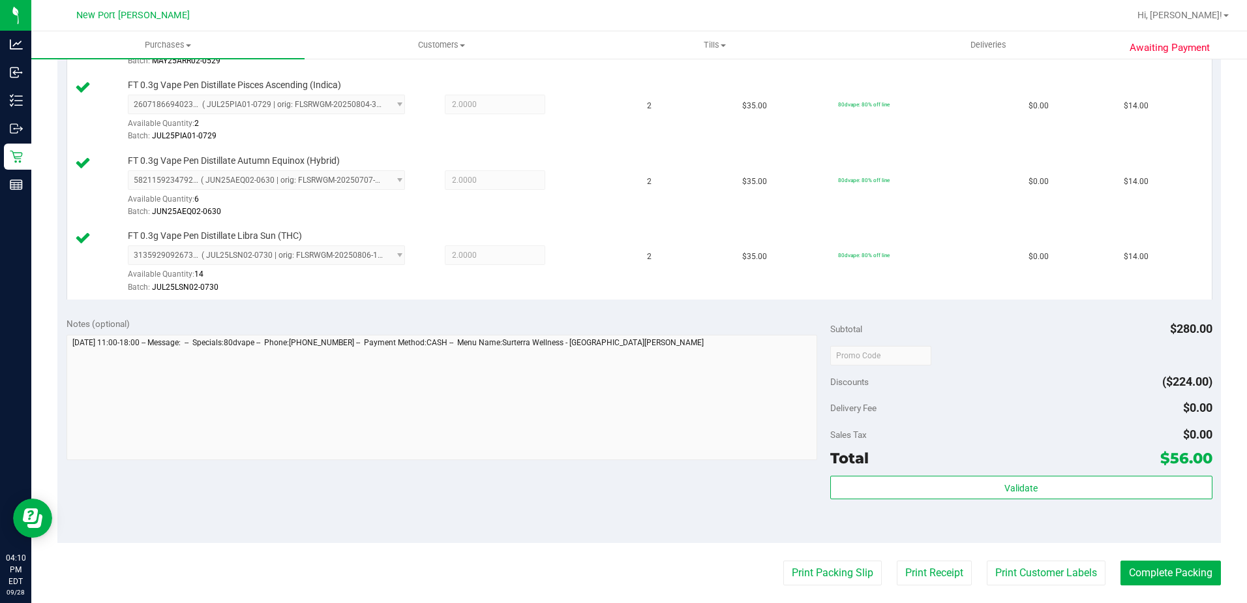
scroll to position [522, 0]
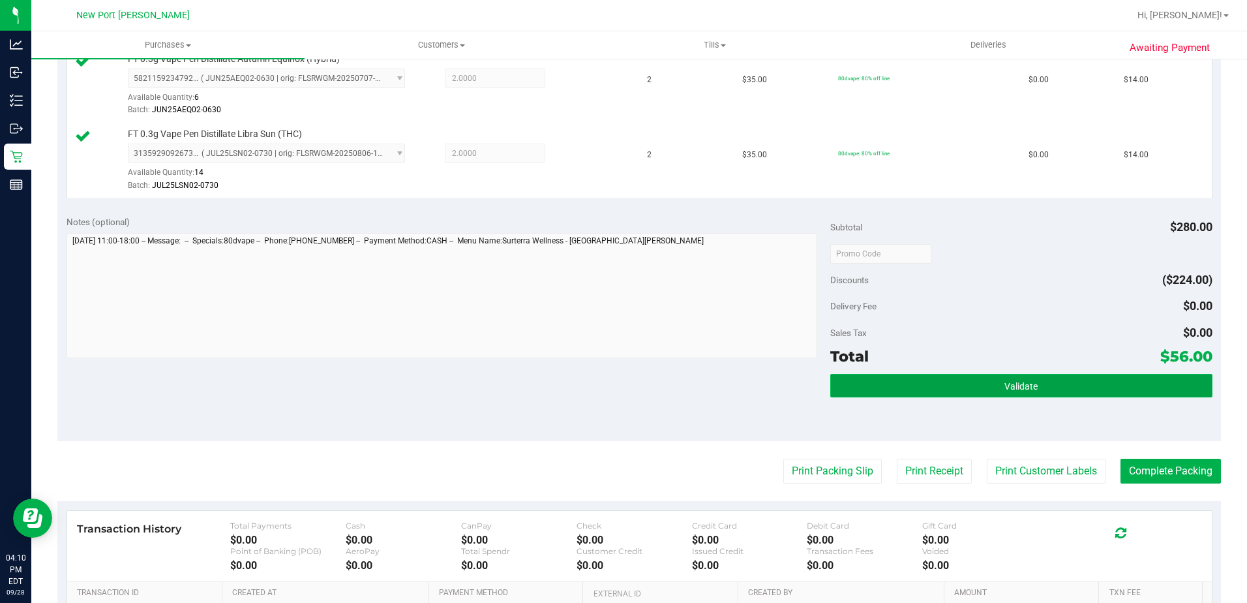
click at [985, 394] on button "Validate" at bounding box center [1021, 385] width 382 height 23
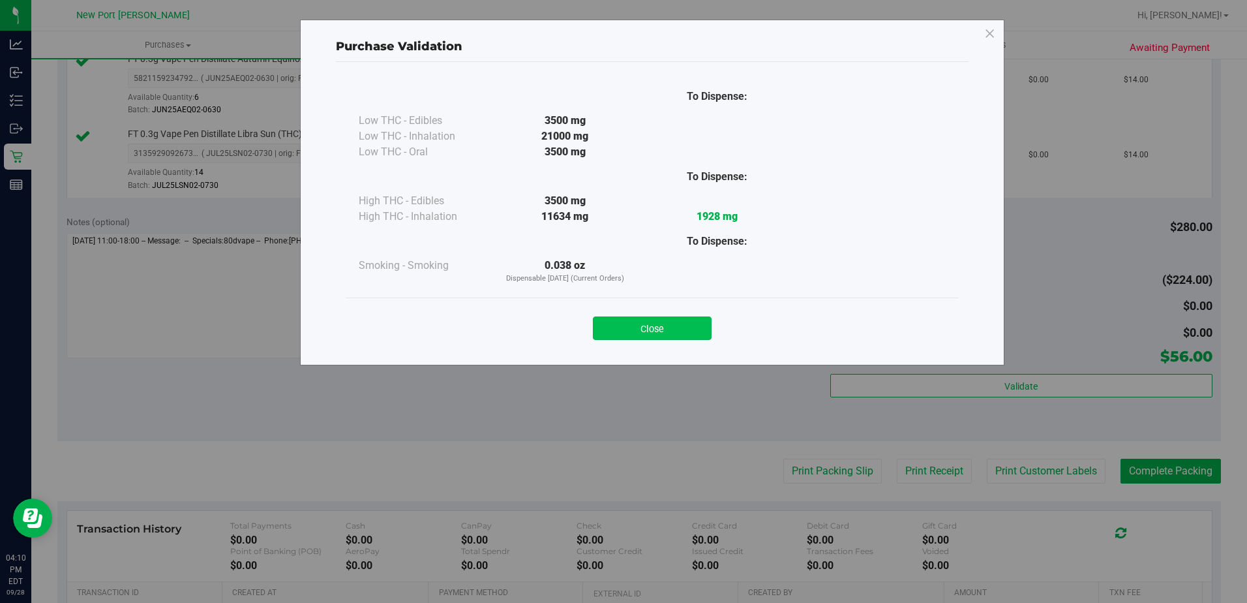
click at [669, 335] on button "Close" at bounding box center [652, 327] width 119 height 23
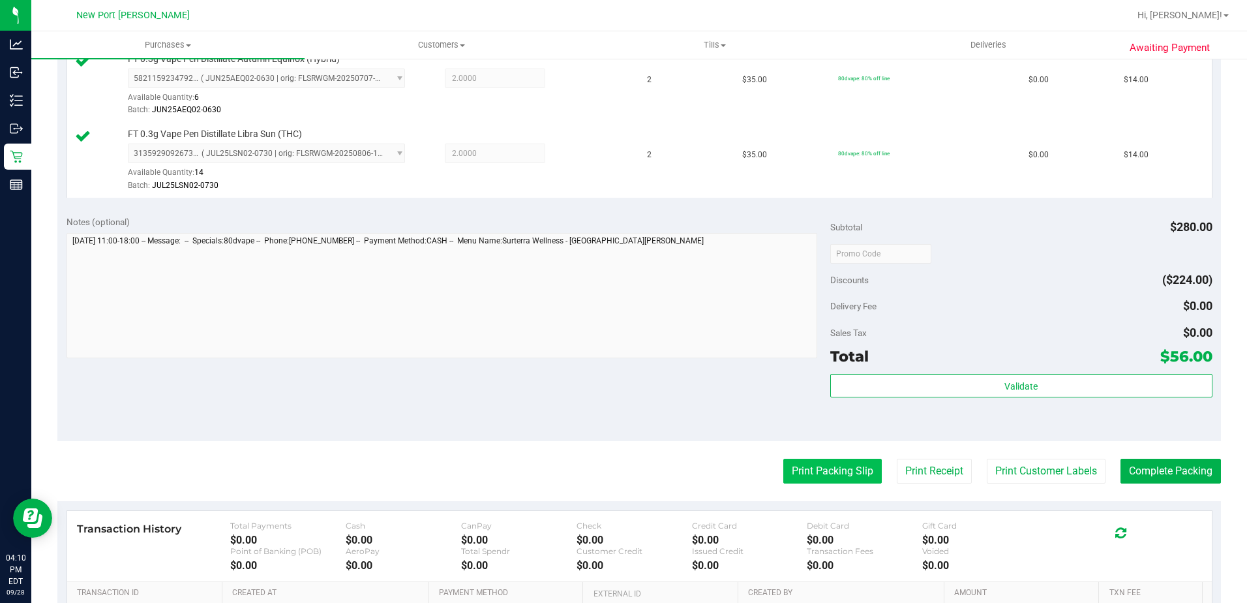
click at [820, 473] on button "Print Packing Slip" at bounding box center [832, 470] width 98 height 25
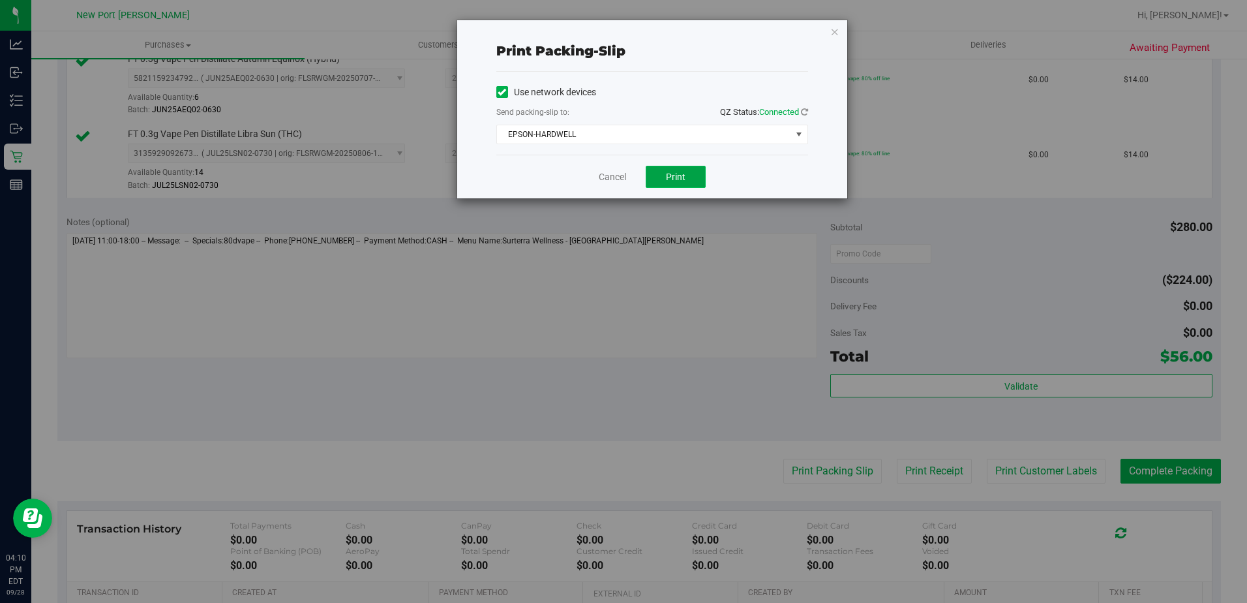
click at [678, 173] on span "Print" at bounding box center [676, 177] width 20 height 10
click at [614, 174] on link "Cancel" at bounding box center [612, 177] width 27 height 14
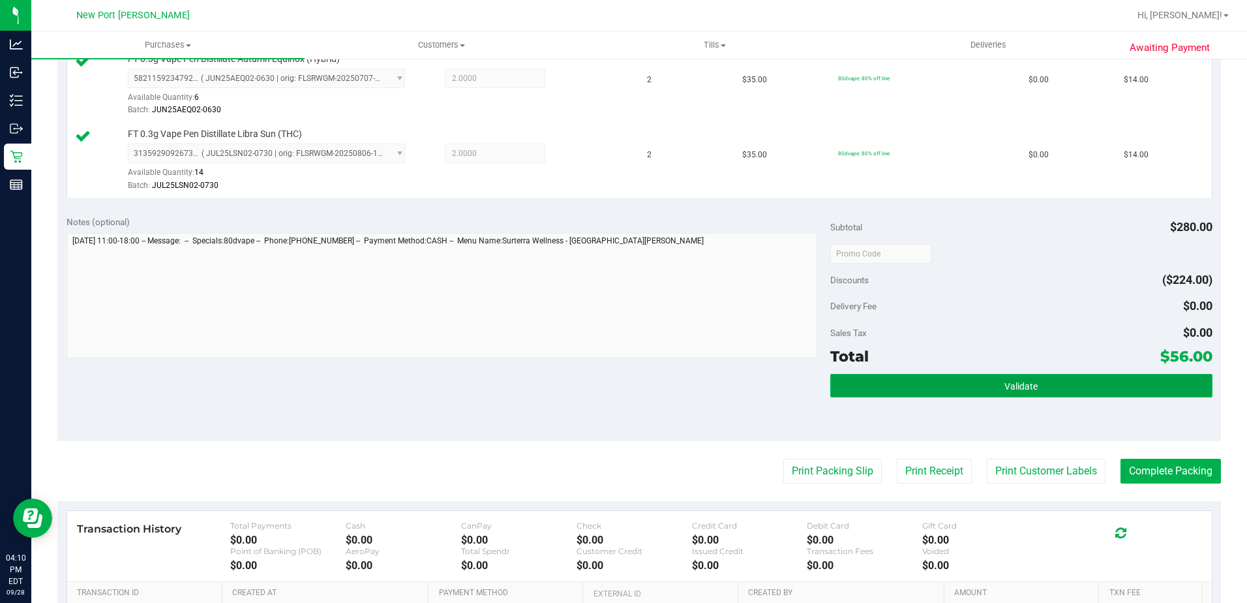
click at [1007, 375] on button "Validate" at bounding box center [1021, 385] width 382 height 23
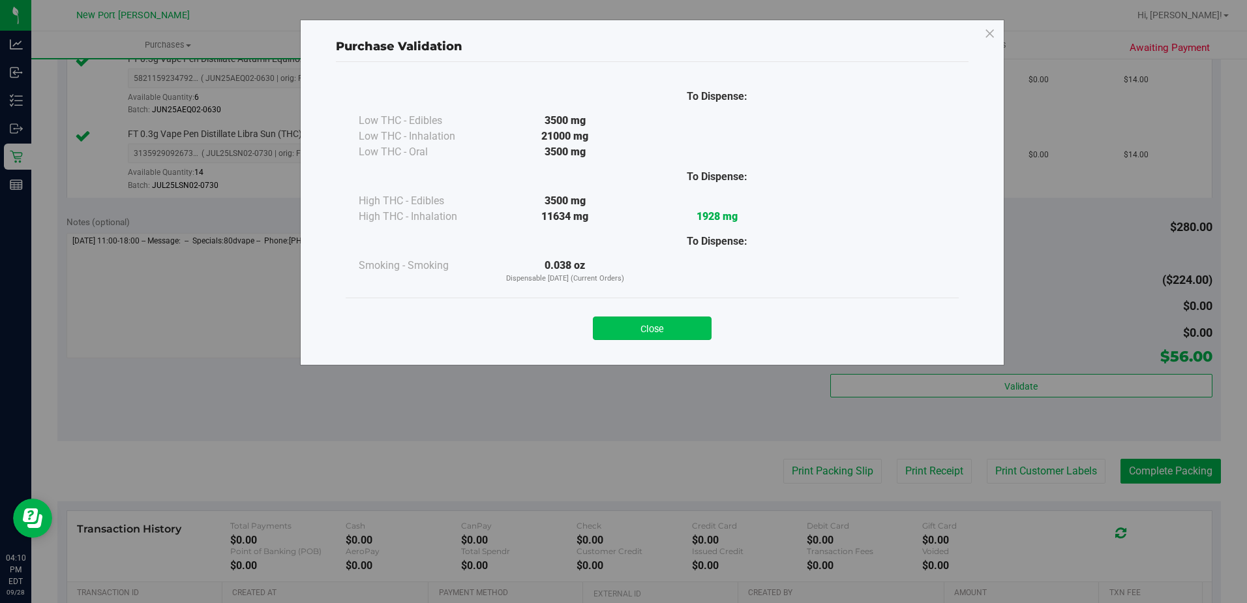
click at [653, 323] on button "Close" at bounding box center [652, 327] width 119 height 23
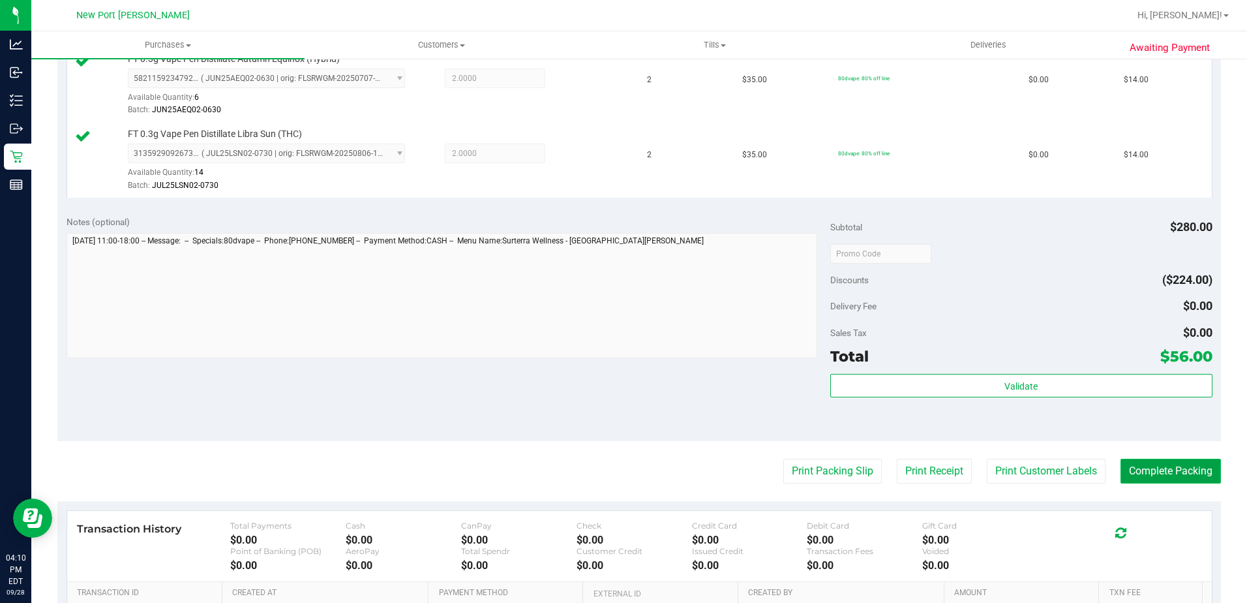
click at [1154, 477] on button "Complete Packing" at bounding box center [1170, 470] width 100 height 25
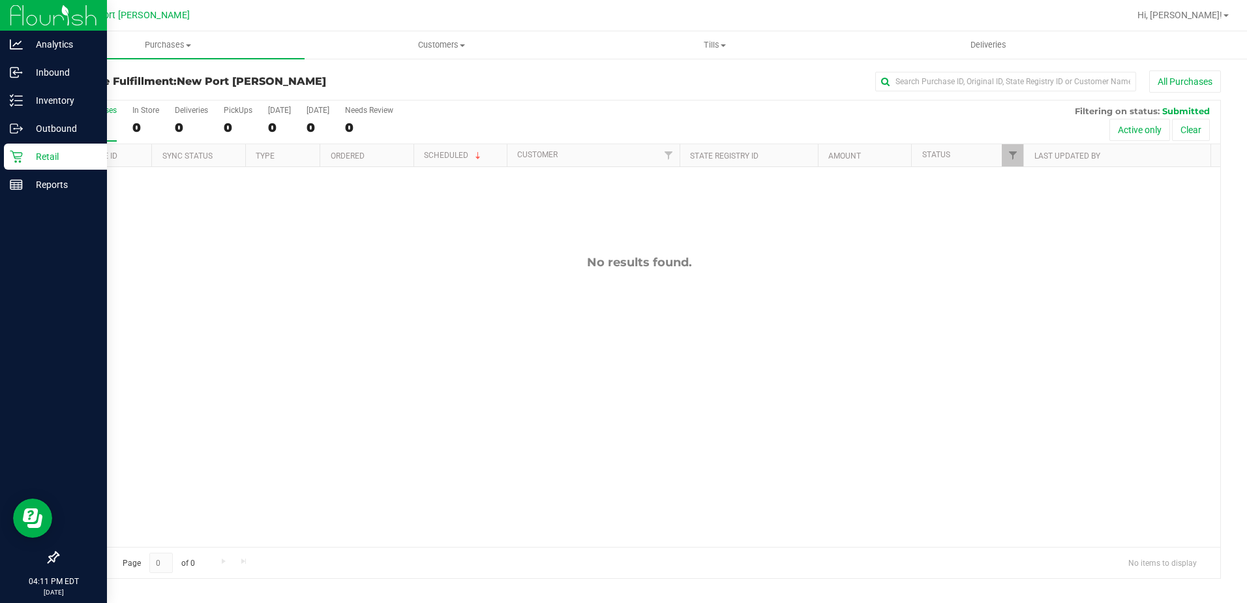
click at [42, 149] on p "Retail" at bounding box center [62, 157] width 78 height 16
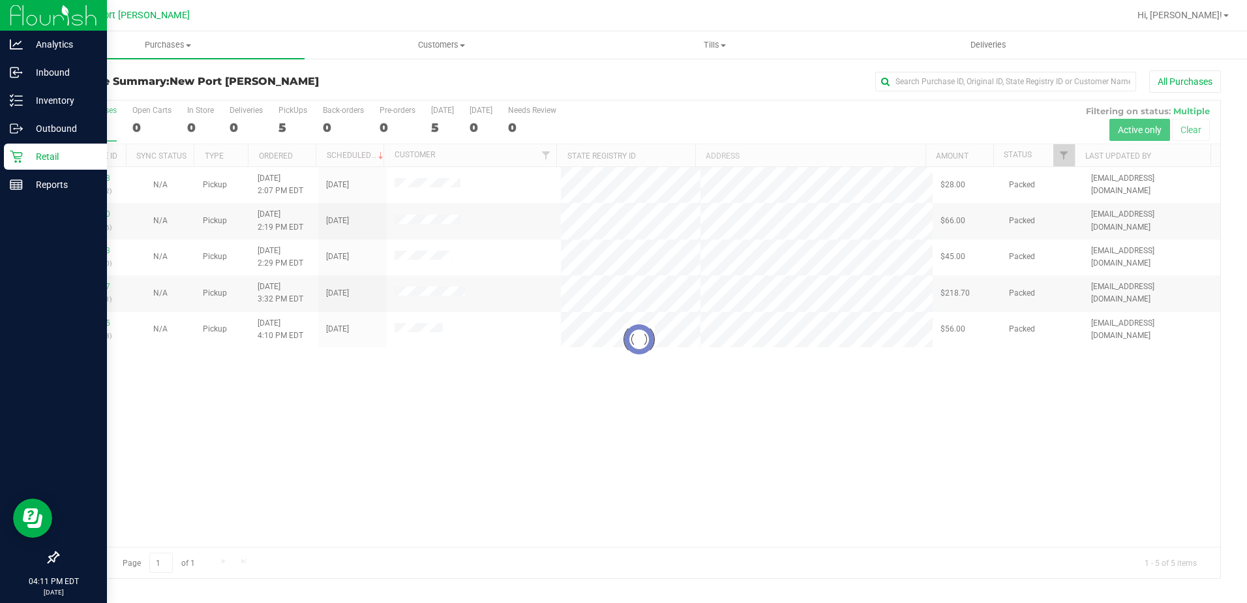
click at [51, 150] on p "Retail" at bounding box center [62, 157] width 78 height 16
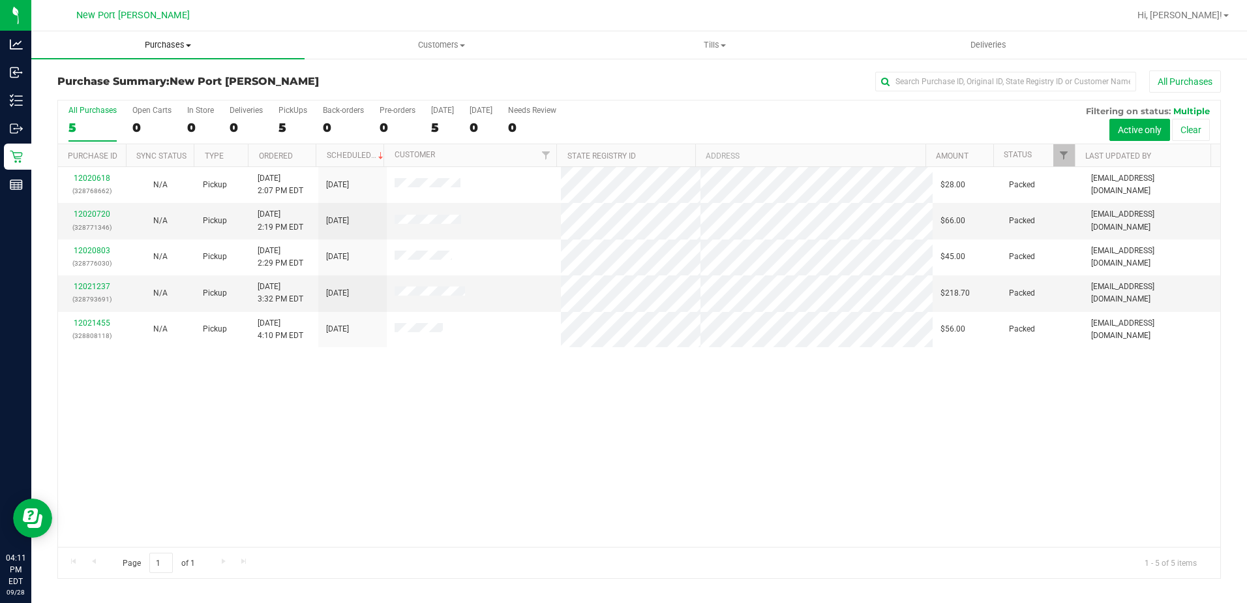
click at [188, 48] on span "Purchases" at bounding box center [167, 45] width 273 height 12
click at [111, 90] on li "Fulfillment" at bounding box center [167, 95] width 273 height 16
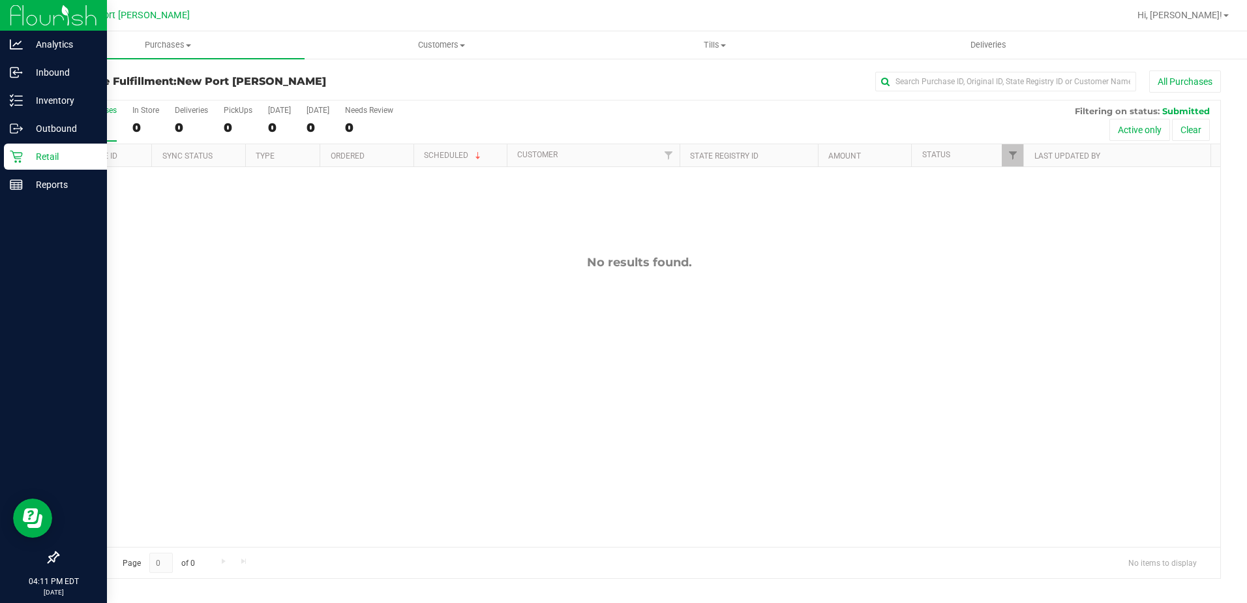
click at [46, 153] on p "Retail" at bounding box center [62, 157] width 78 height 16
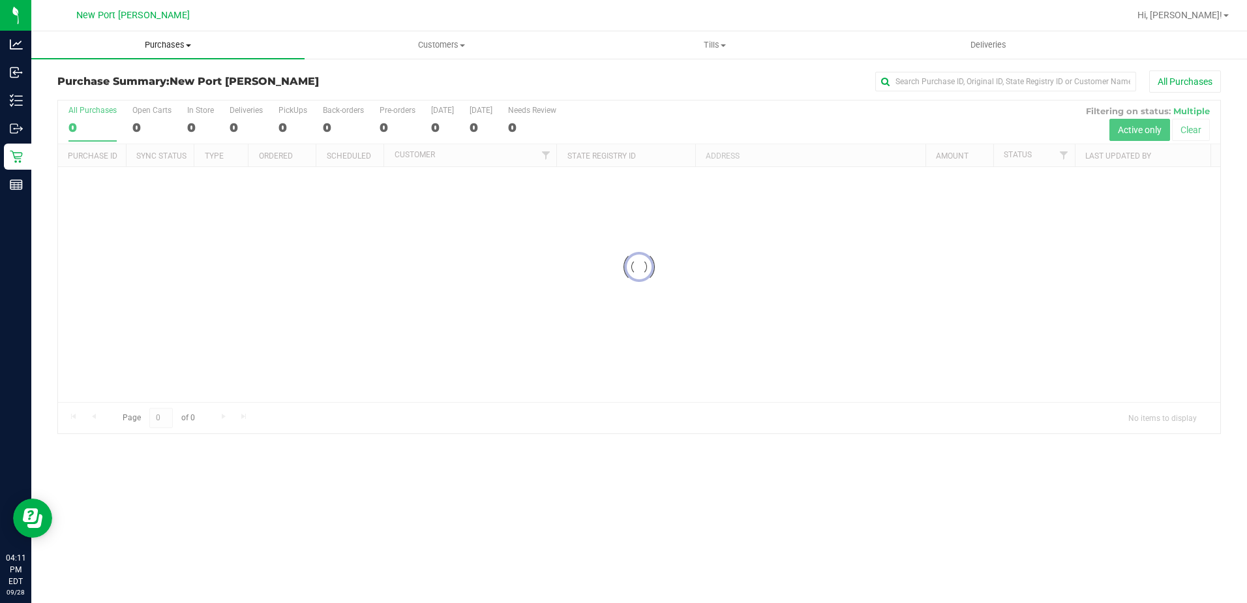
click at [187, 46] on span "Purchases" at bounding box center [167, 45] width 273 height 12
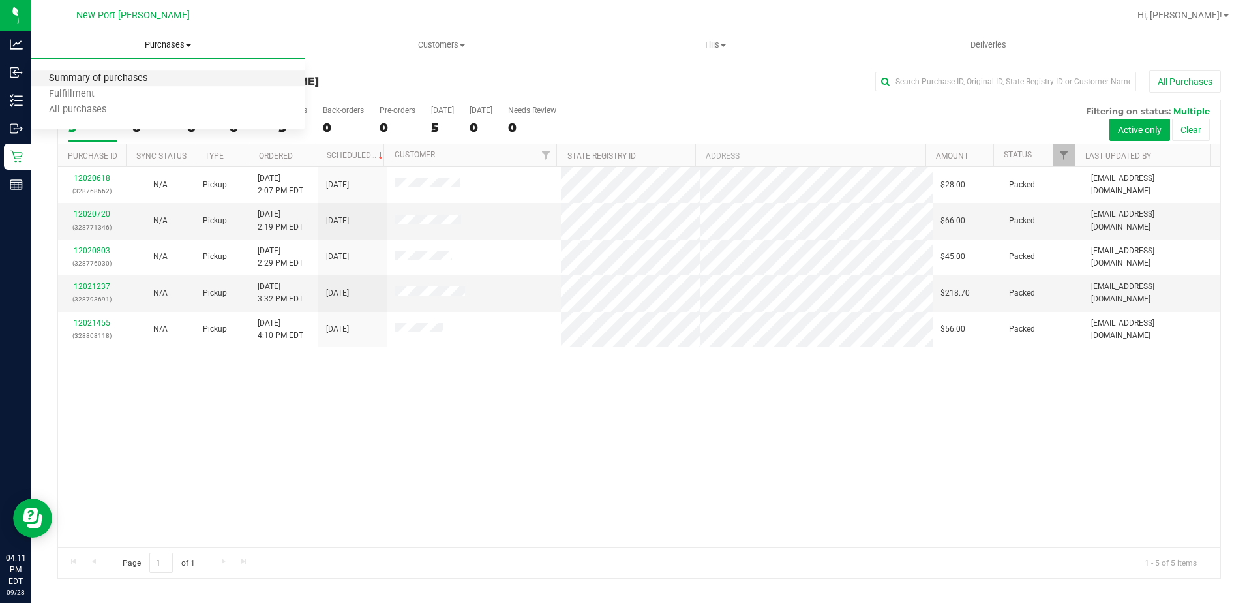
click at [125, 78] on span "Summary of purchases" at bounding box center [98, 78] width 134 height 11
click at [189, 45] on span at bounding box center [188, 45] width 5 height 3
click at [104, 94] on span "Fulfillment" at bounding box center [71, 94] width 81 height 11
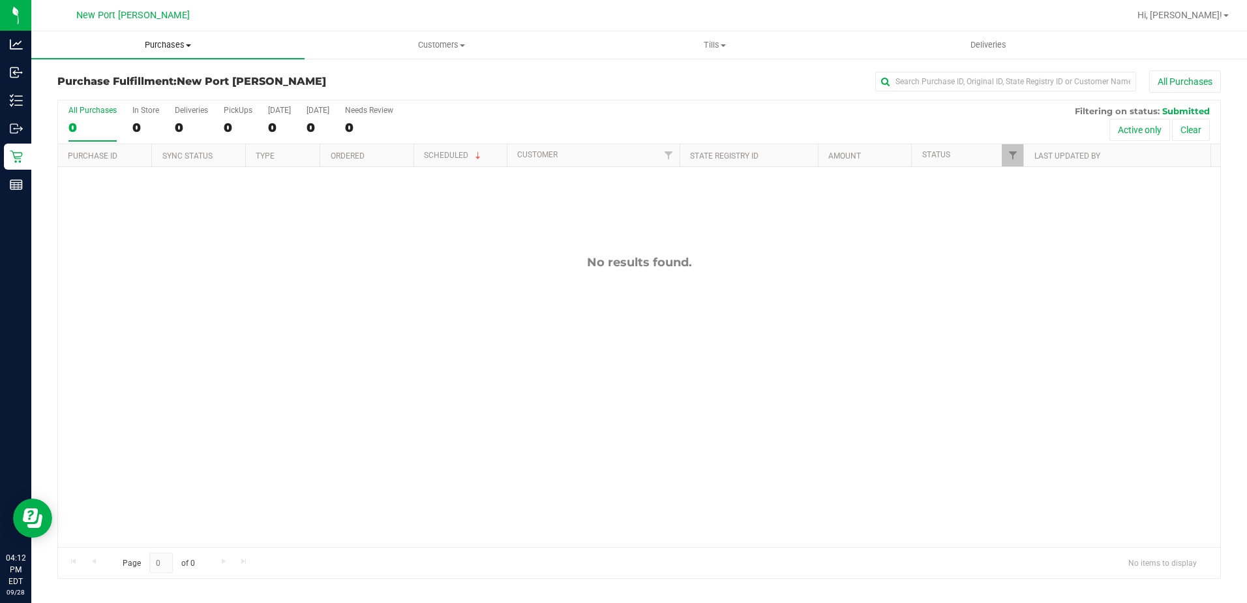
click at [190, 46] on span at bounding box center [188, 45] width 5 height 3
click at [111, 96] on li "Fulfillment" at bounding box center [167, 95] width 273 height 16
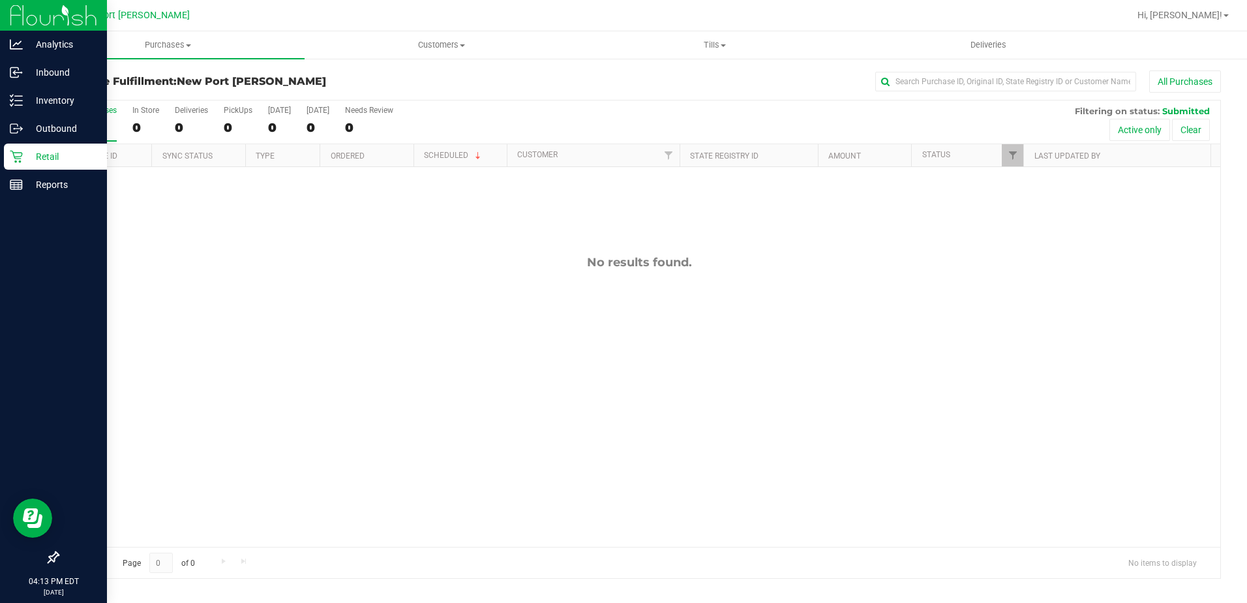
click at [48, 151] on p "Retail" at bounding box center [62, 157] width 78 height 16
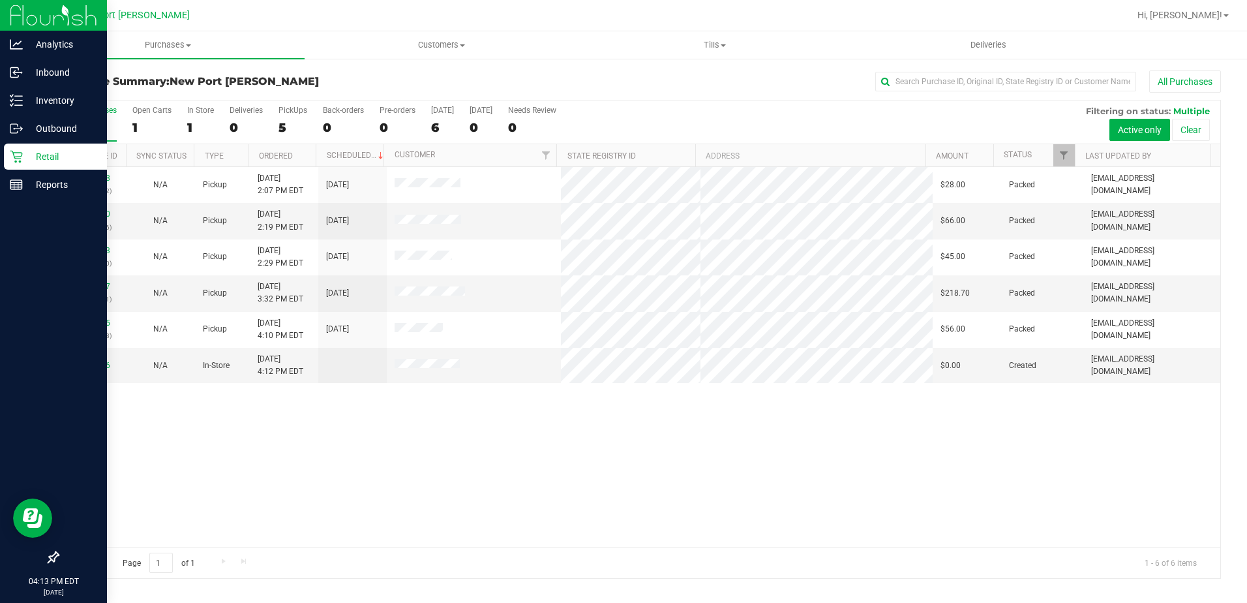
click at [50, 153] on p "Retail" at bounding box center [62, 157] width 78 height 16
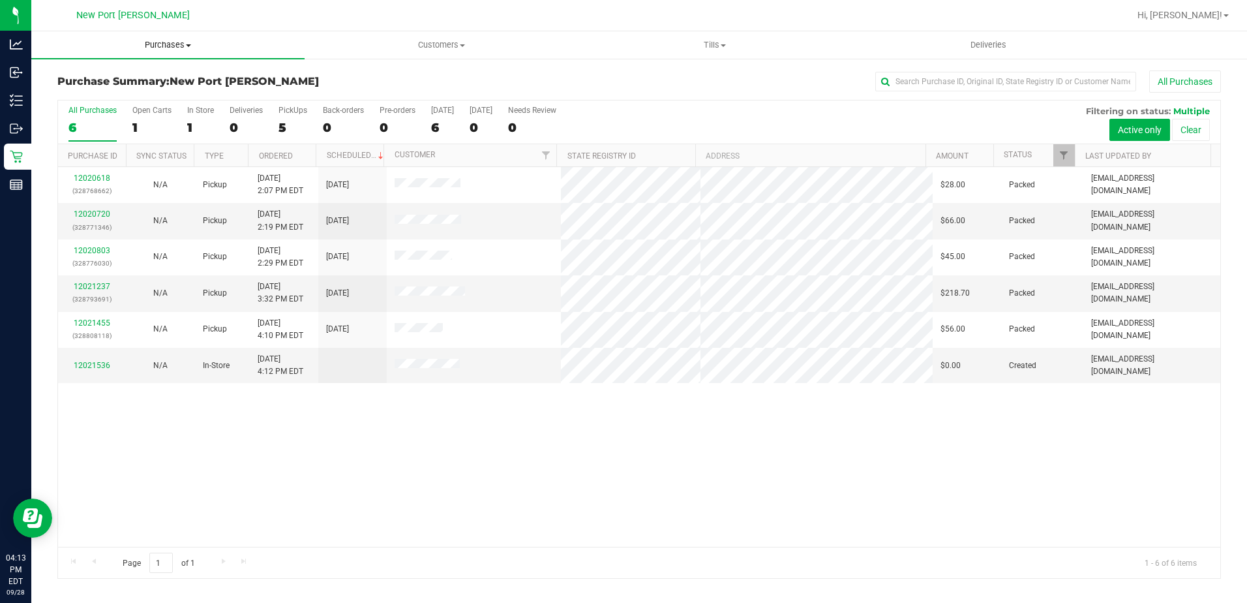
click at [190, 41] on span "Purchases" at bounding box center [167, 45] width 273 height 12
click at [118, 97] on li "Fulfillment" at bounding box center [167, 95] width 273 height 16
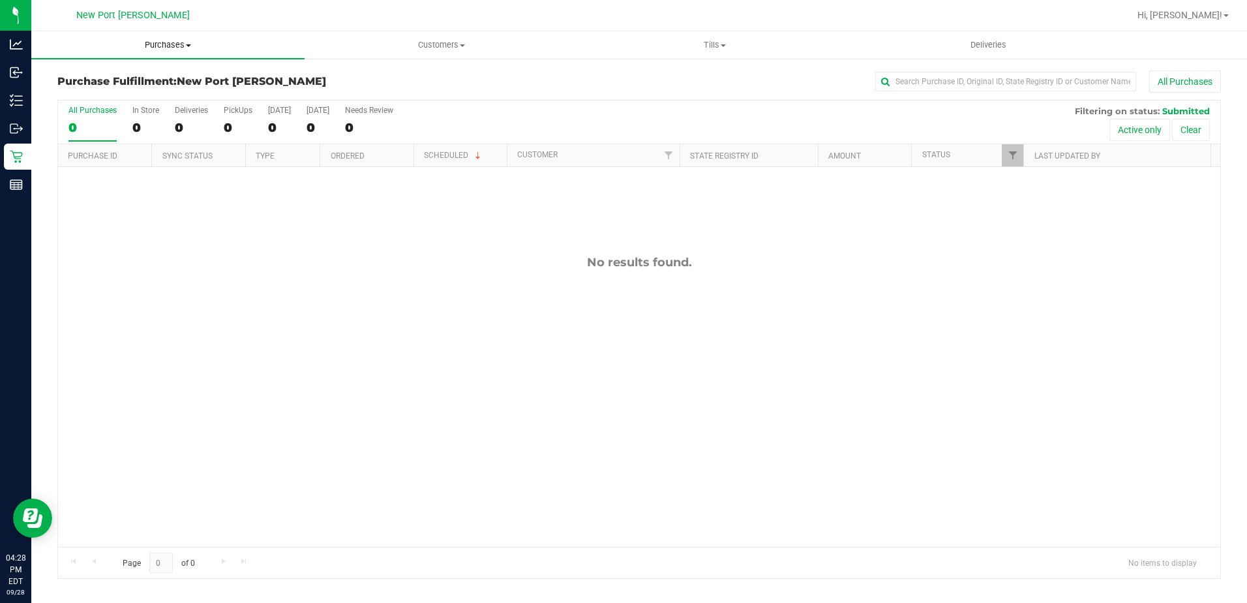
click at [169, 49] on span "Purchases" at bounding box center [167, 45] width 273 height 12
click at [138, 76] on span "Summary of purchases" at bounding box center [98, 78] width 134 height 11
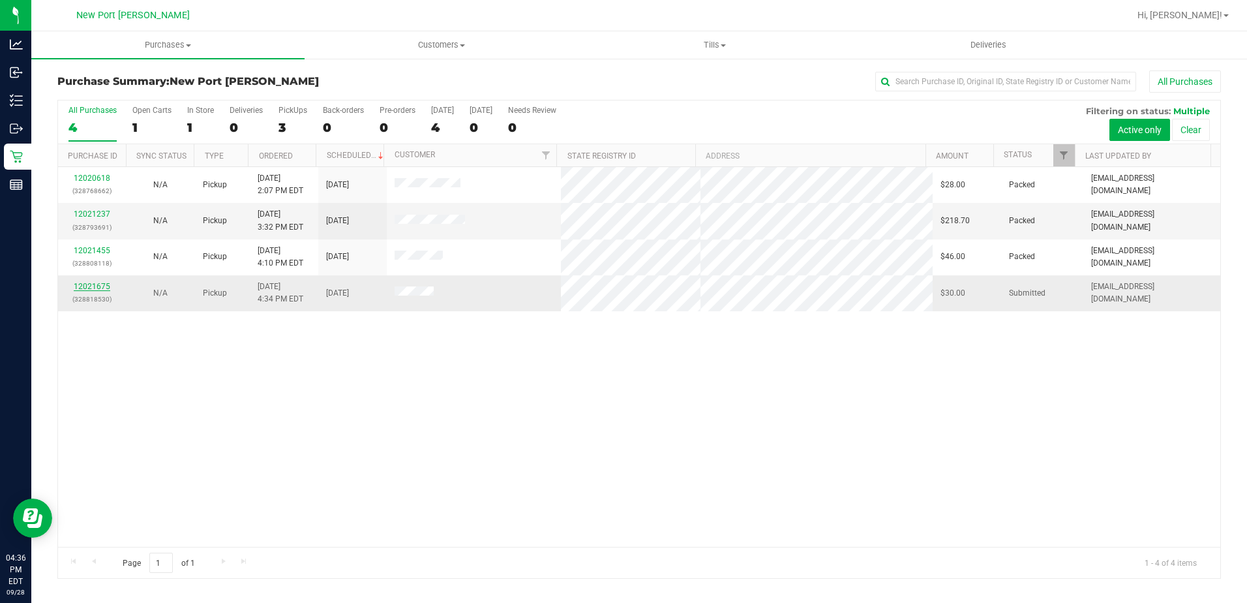
click at [85, 287] on link "12021675" at bounding box center [92, 286] width 37 height 9
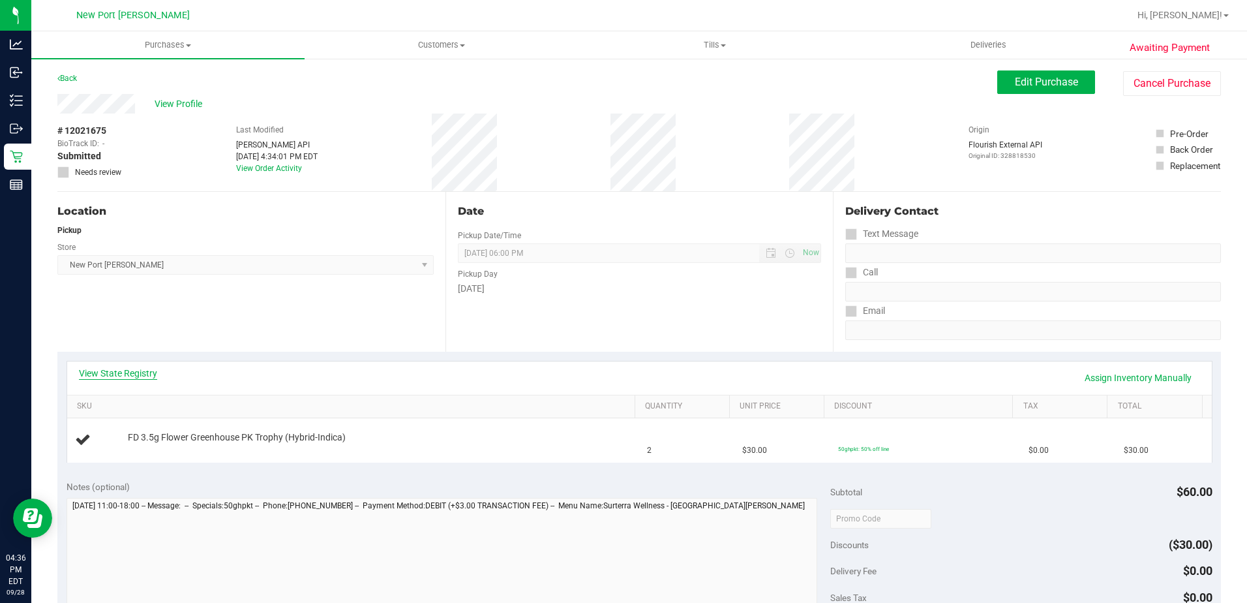
click at [127, 376] on link "View State Registry" at bounding box center [118, 372] width 78 height 13
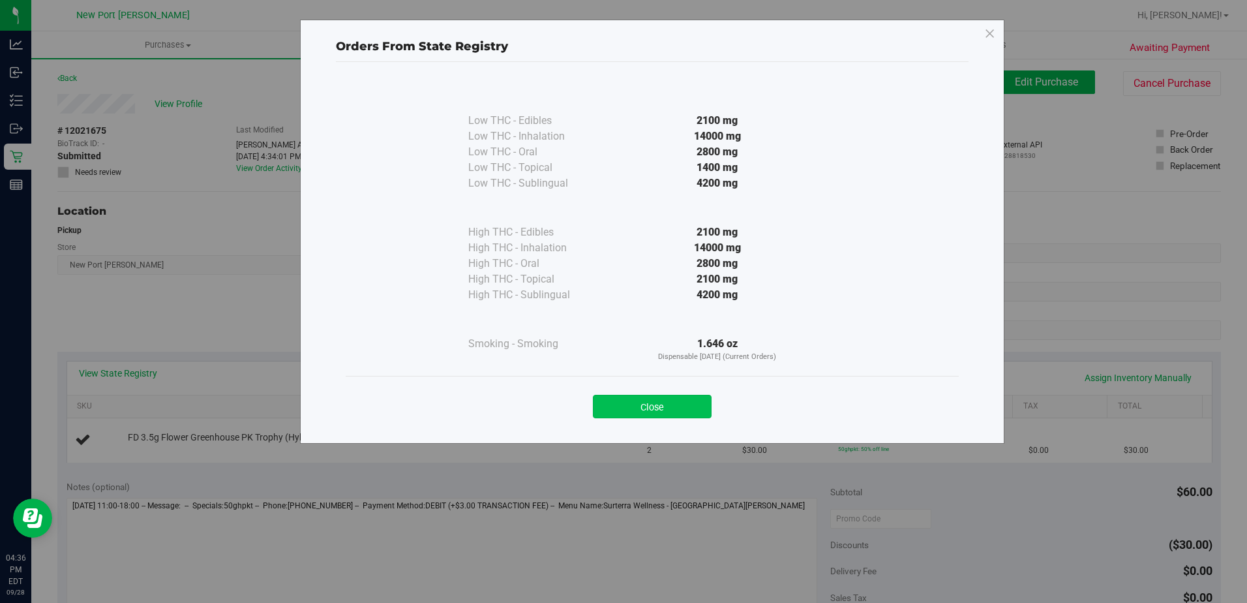
click at [638, 406] on button "Close" at bounding box center [652, 406] width 119 height 23
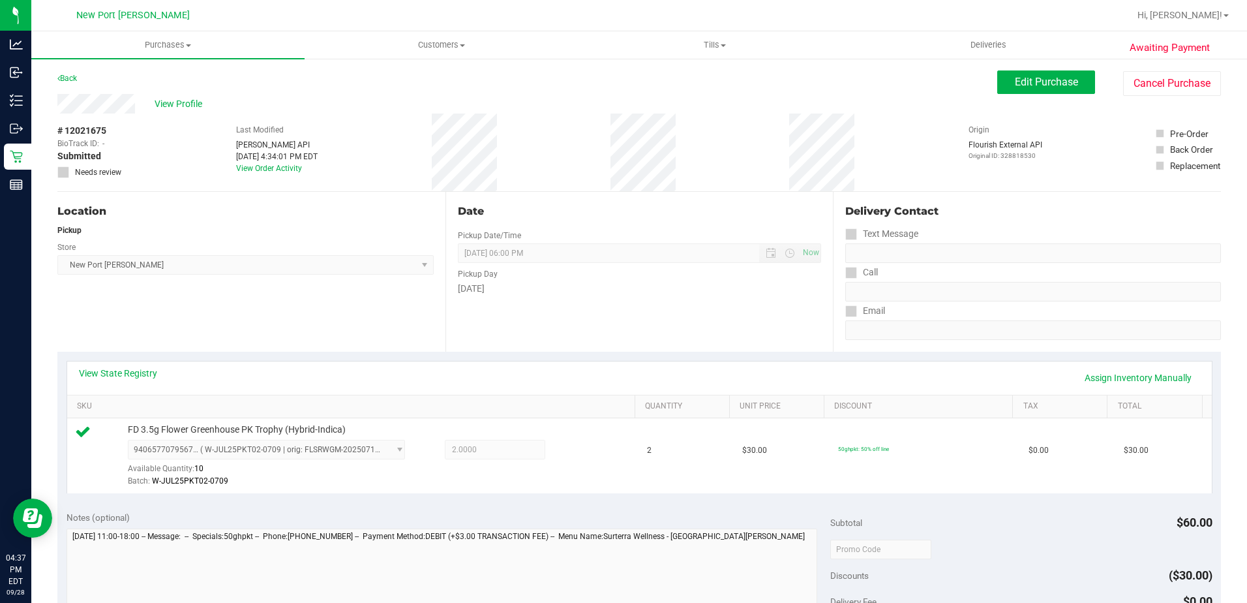
scroll to position [261, 0]
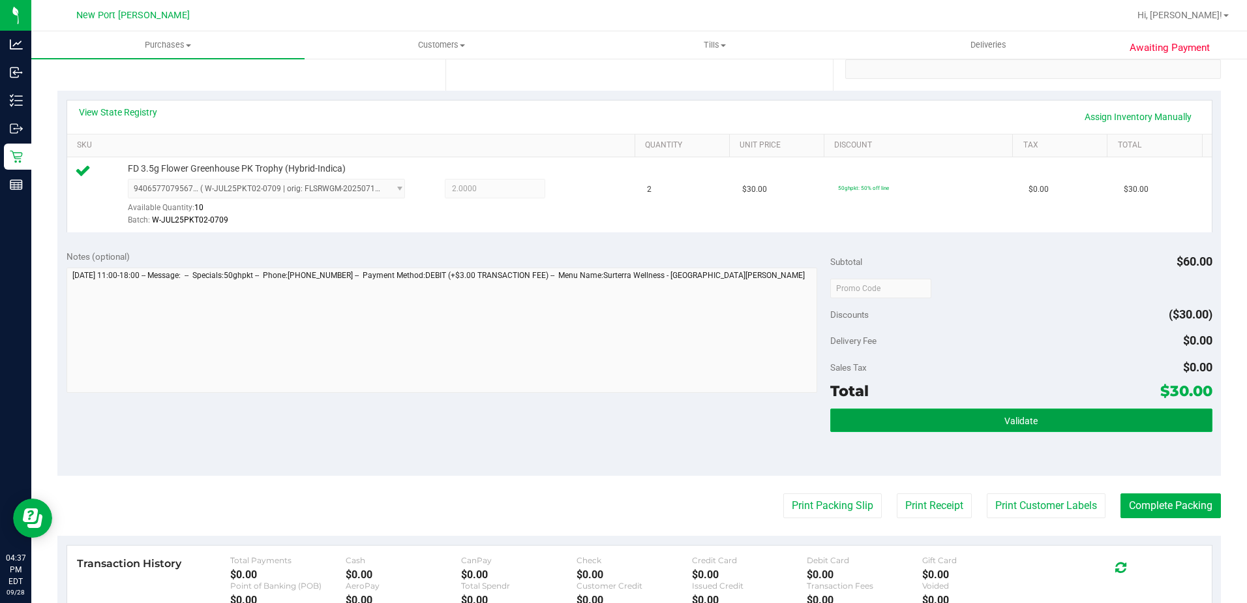
click at [993, 420] on button "Validate" at bounding box center [1021, 419] width 382 height 23
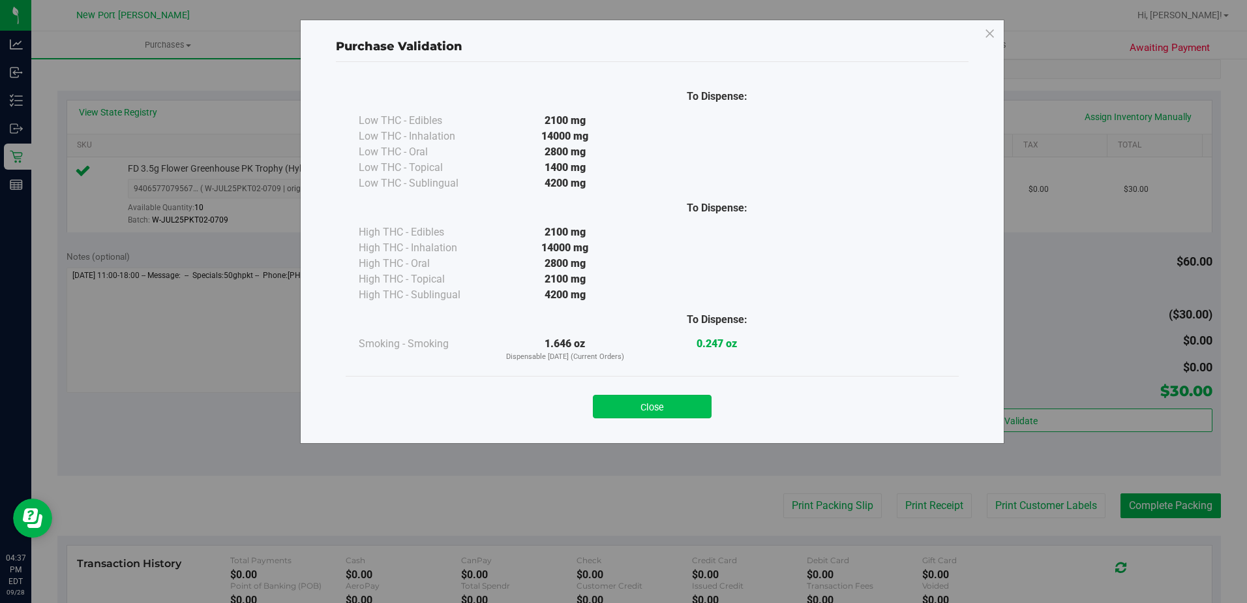
click at [650, 401] on button "Close" at bounding box center [652, 406] width 119 height 23
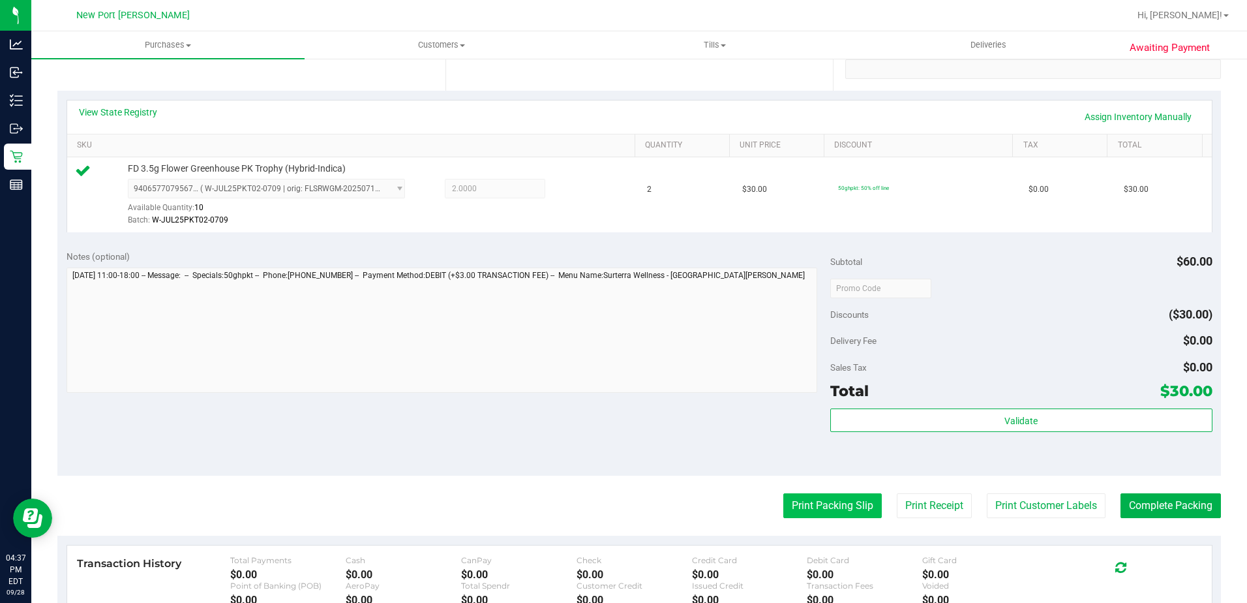
click at [803, 496] on button "Print Packing Slip" at bounding box center [832, 505] width 98 height 25
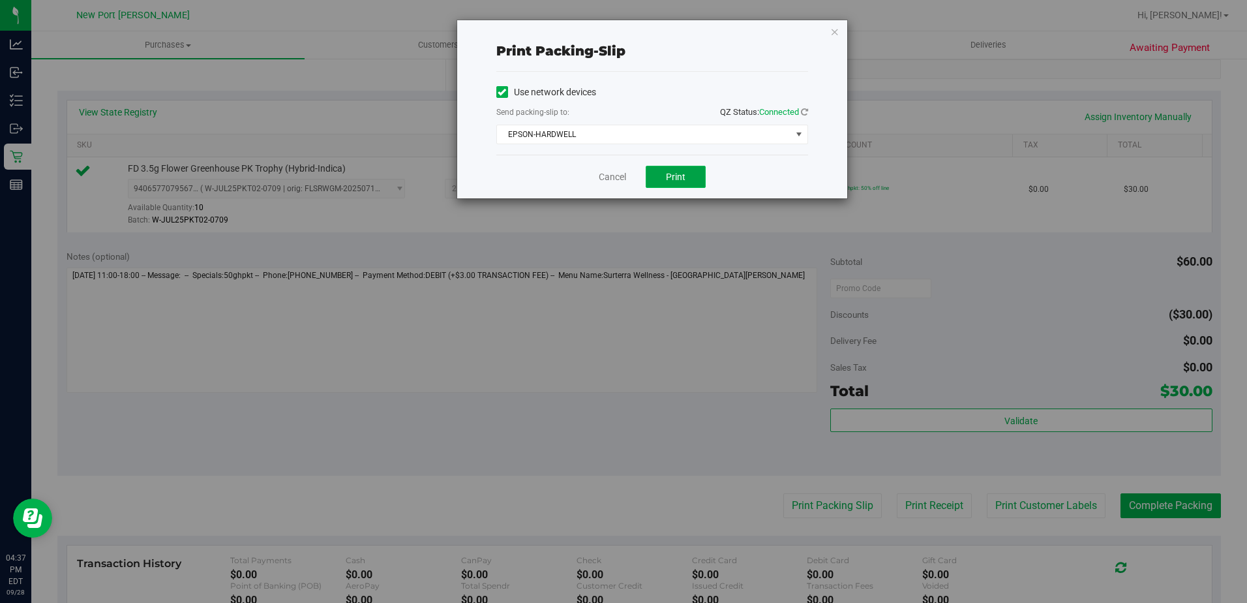
click at [676, 176] on span "Print" at bounding box center [676, 177] width 20 height 10
click at [619, 181] on link "Cancel" at bounding box center [612, 177] width 27 height 14
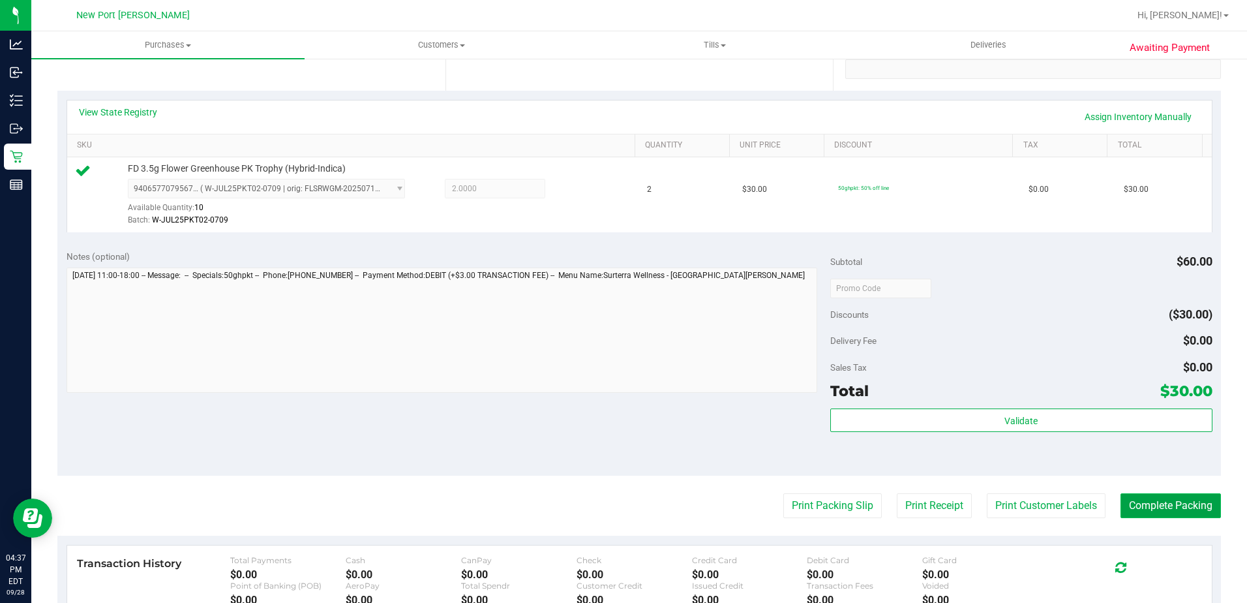
click at [1166, 497] on button "Complete Packing" at bounding box center [1170, 505] width 100 height 25
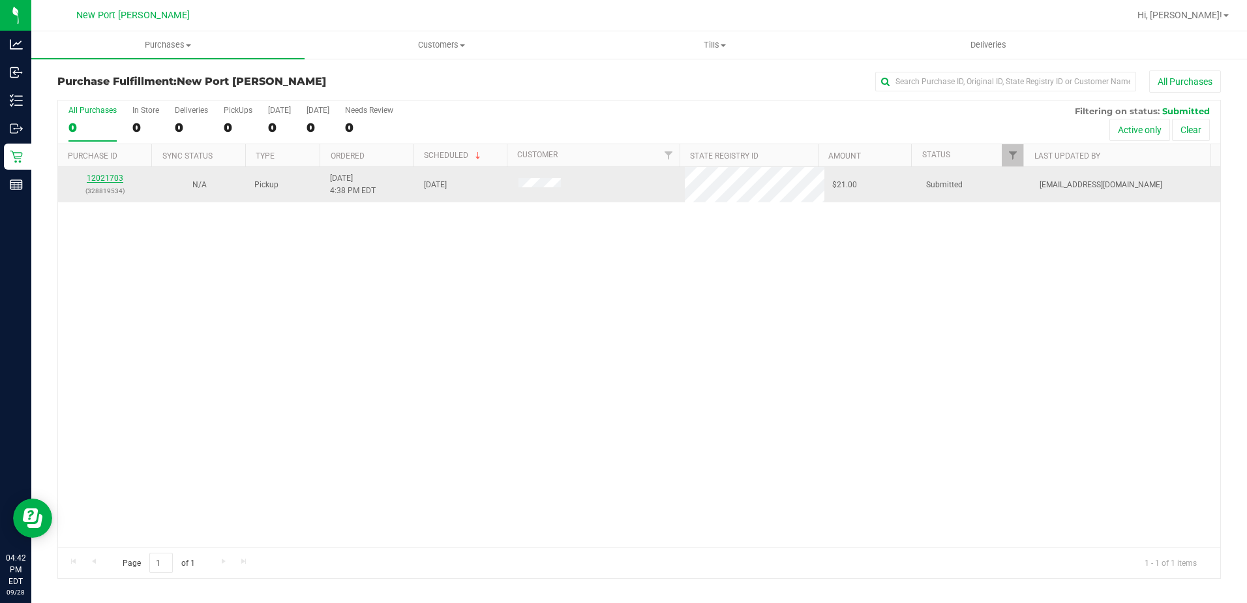
click at [119, 178] on link "12021703" at bounding box center [105, 177] width 37 height 9
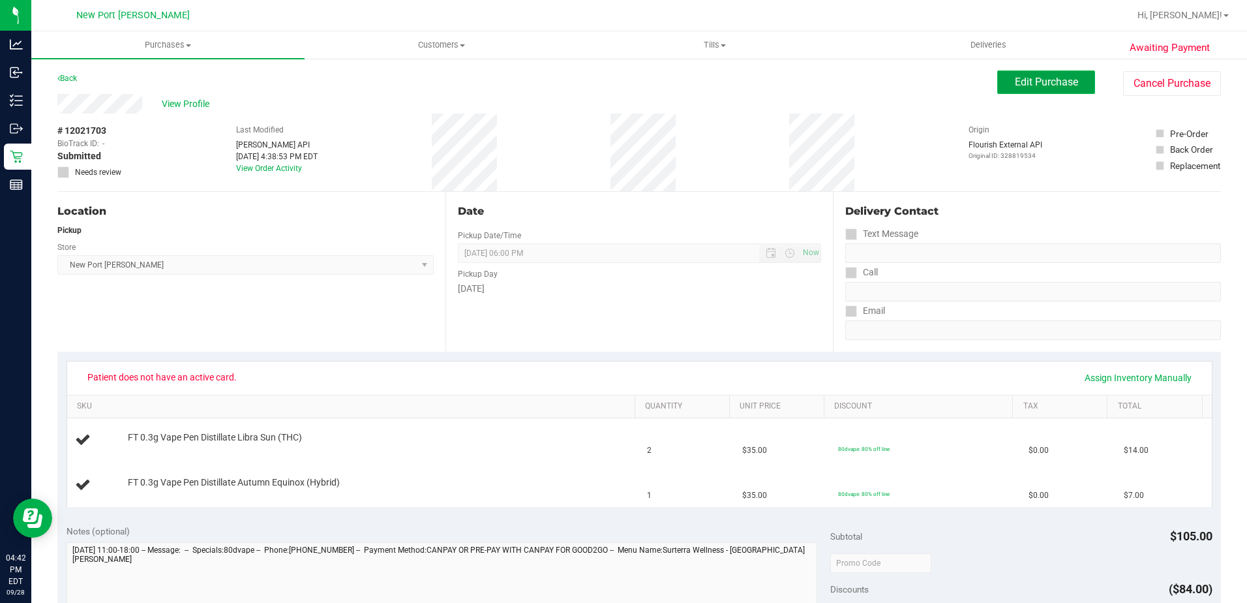
click at [1019, 87] on span "Edit Purchase" at bounding box center [1046, 82] width 63 height 12
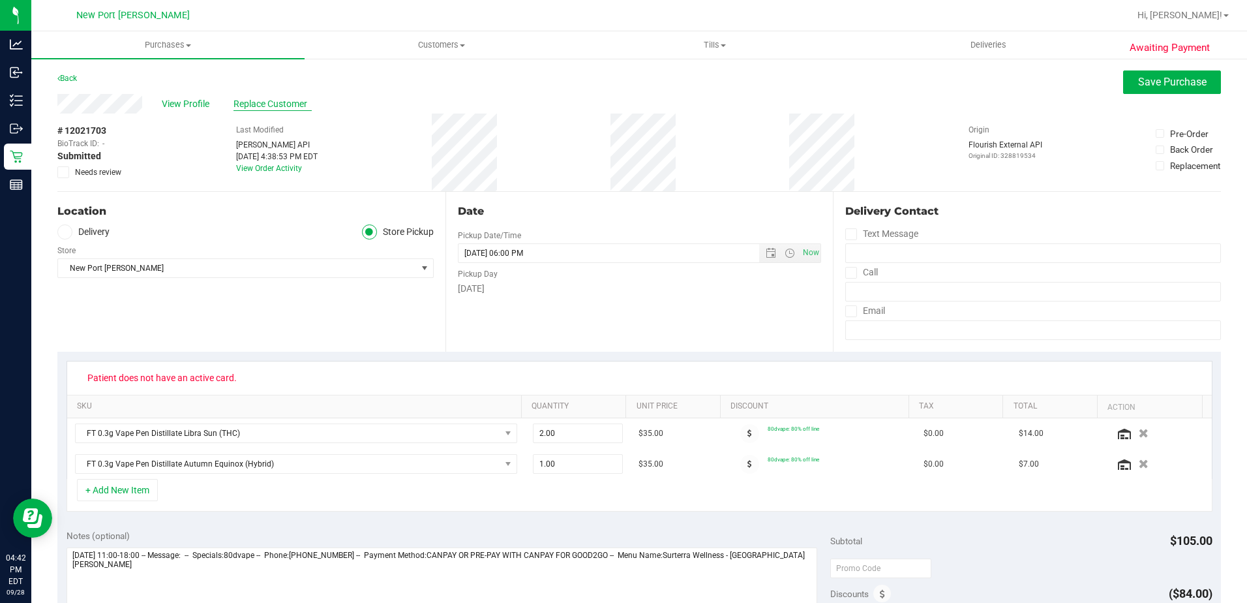
click at [281, 104] on span "Replace Customer" at bounding box center [272, 104] width 78 height 14
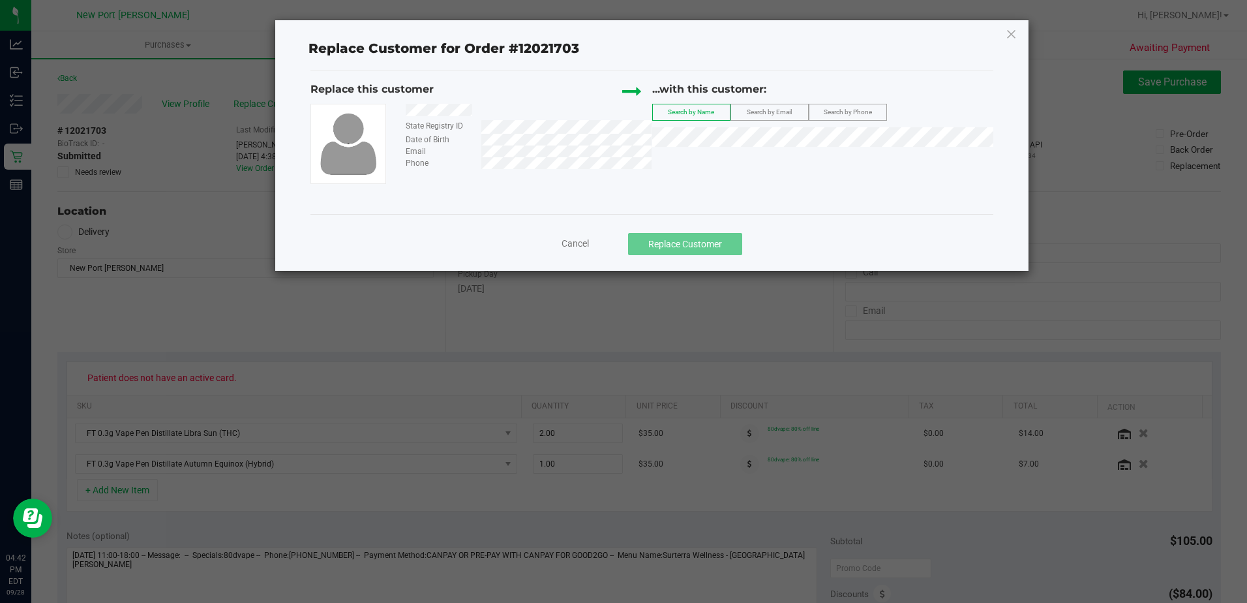
click at [775, 112] on span "Search by Email" at bounding box center [769, 111] width 45 height 7
click at [681, 160] on span "KATY COLUZZI" at bounding box center [696, 161] width 70 height 10
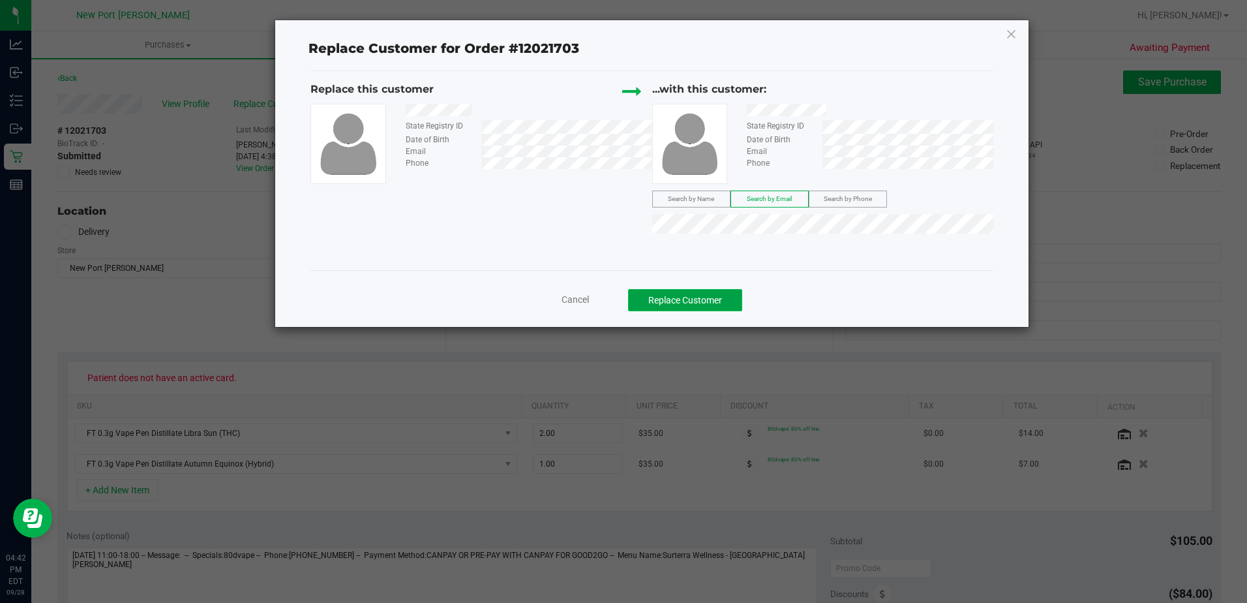
click at [706, 301] on button "Replace Customer" at bounding box center [685, 300] width 114 height 22
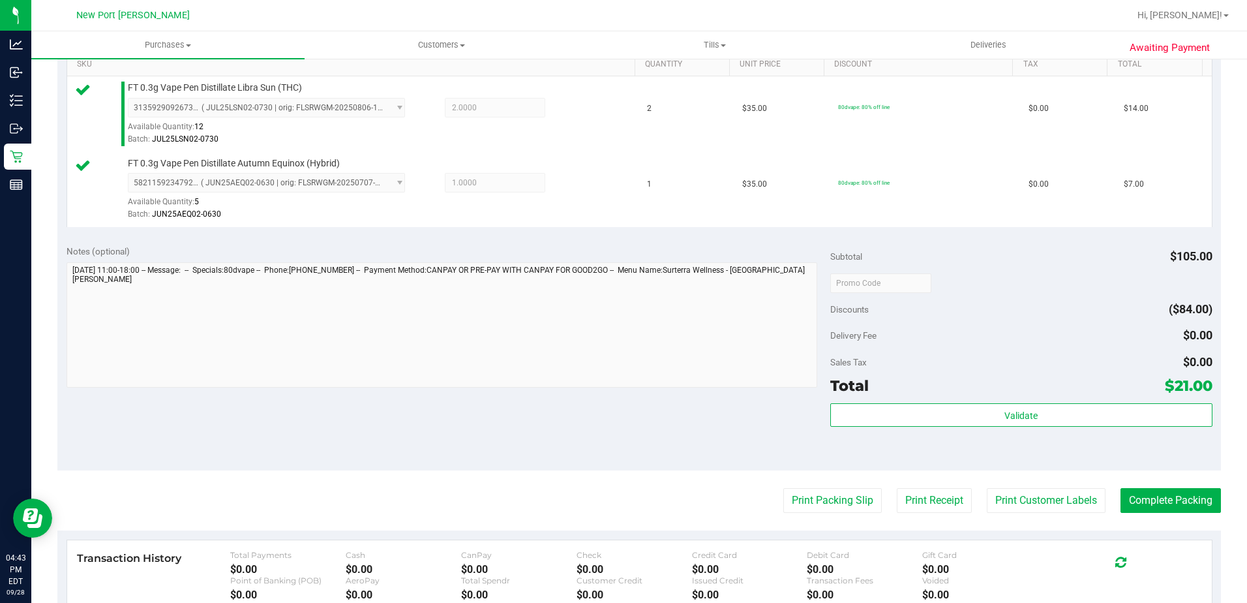
scroll to position [456, 0]
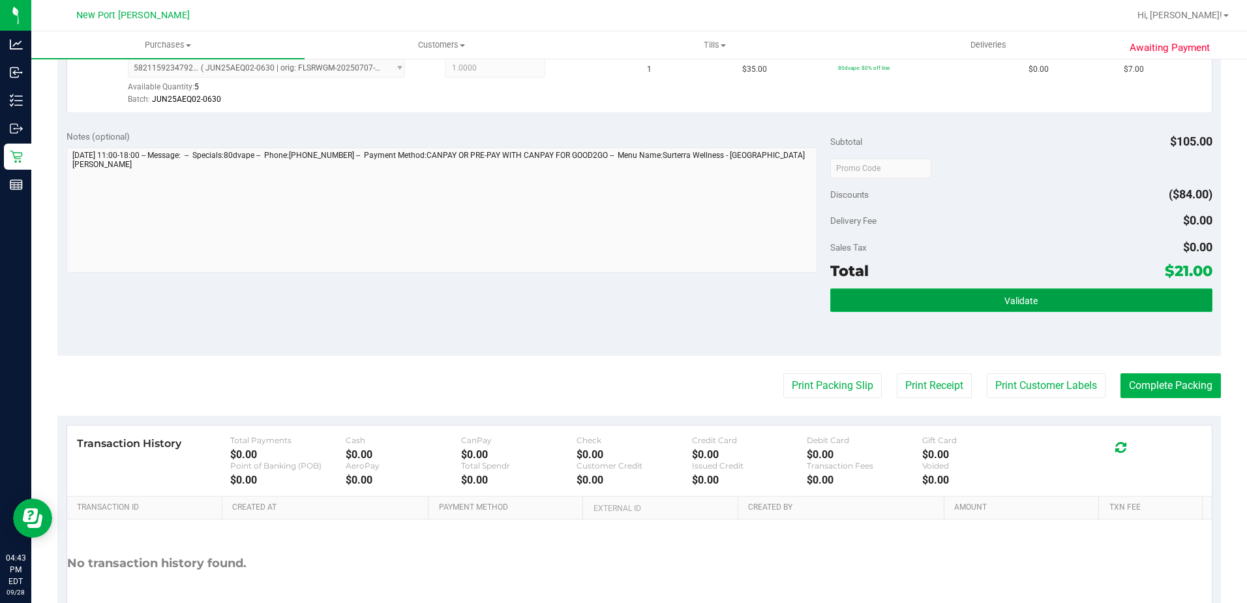
click at [940, 299] on button "Validate" at bounding box center [1021, 299] width 382 height 23
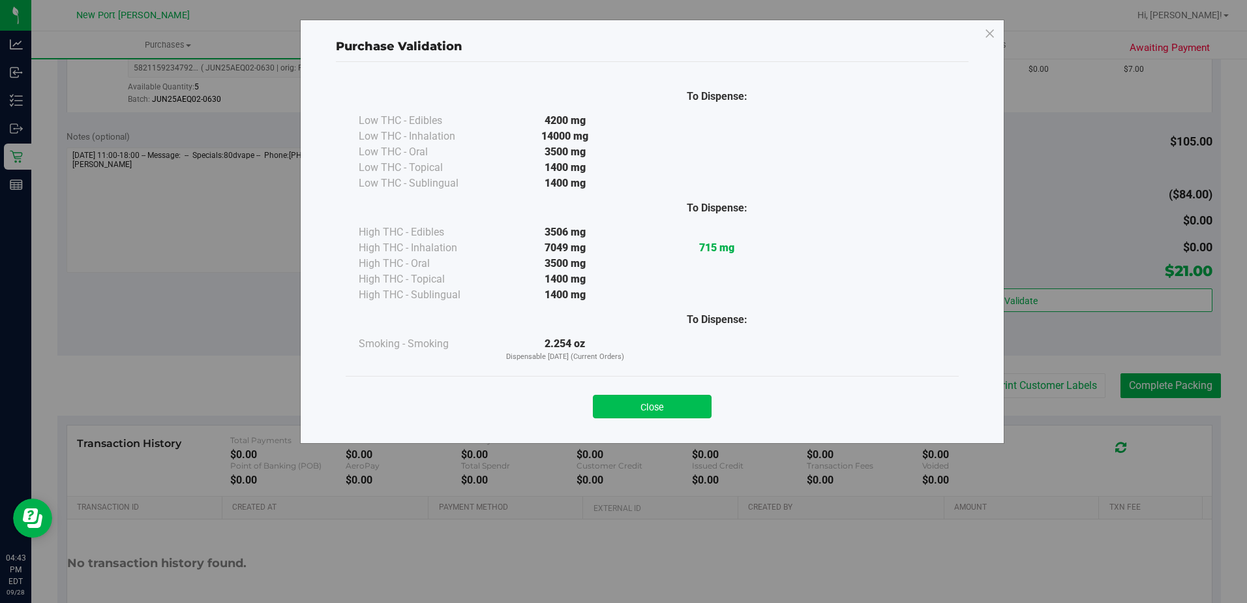
click at [667, 408] on button "Close" at bounding box center [652, 406] width 119 height 23
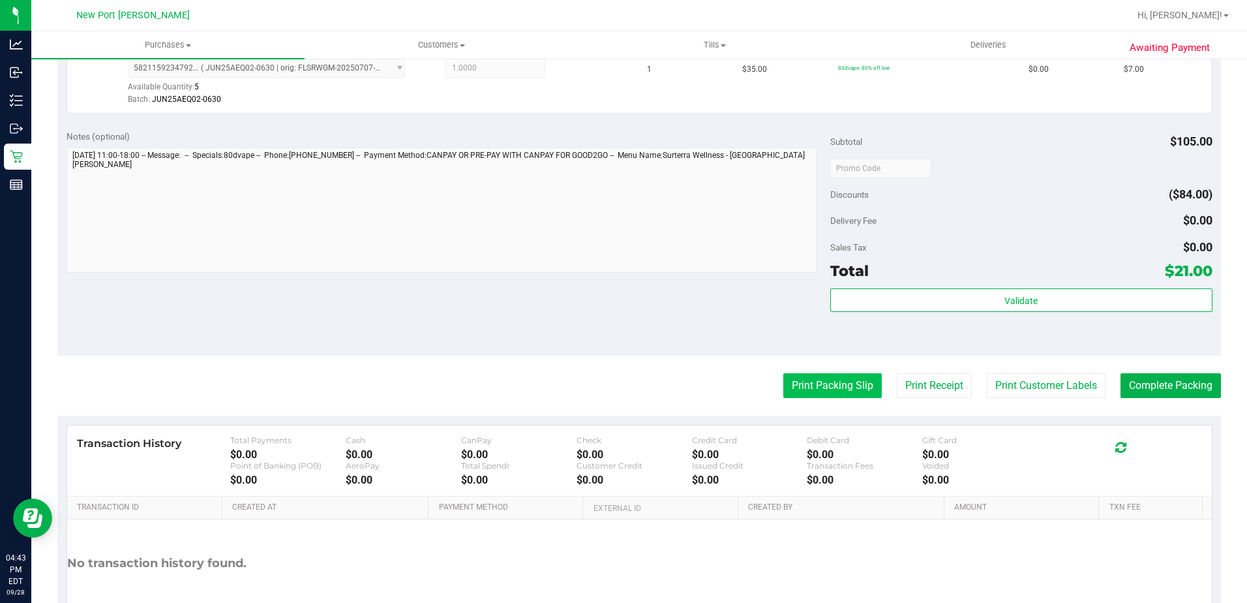
click at [846, 387] on button "Print Packing Slip" at bounding box center [832, 385] width 98 height 25
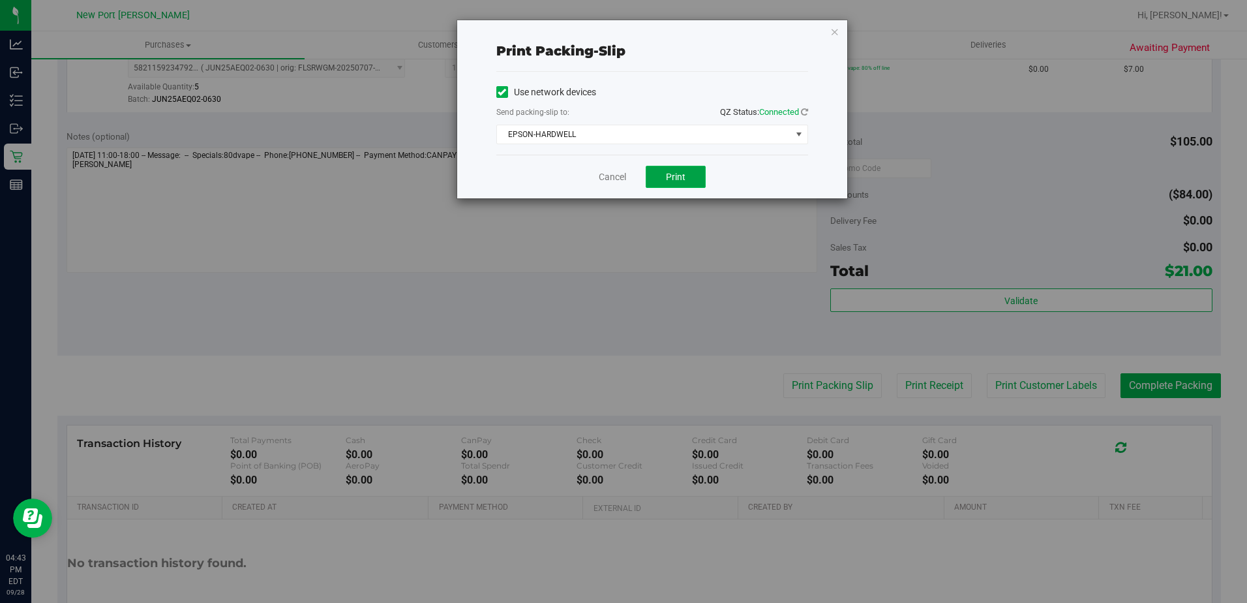
click at [663, 176] on button "Print" at bounding box center [676, 177] width 60 height 22
click at [608, 172] on link "Cancel" at bounding box center [612, 177] width 27 height 14
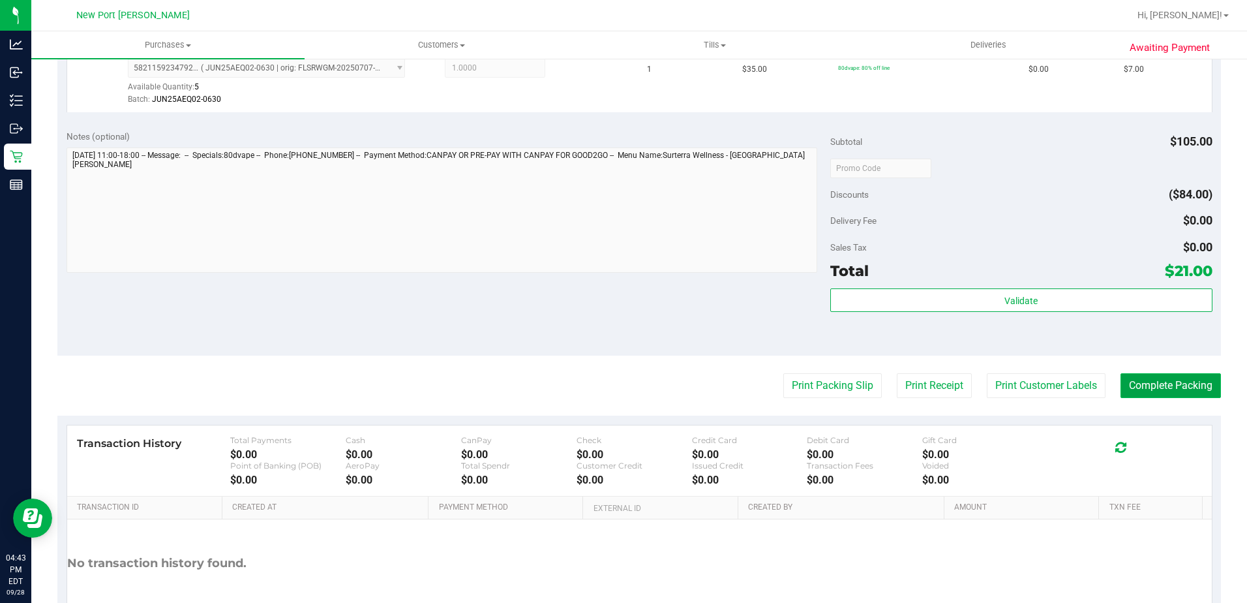
click at [1124, 383] on button "Complete Packing" at bounding box center [1170, 385] width 100 height 25
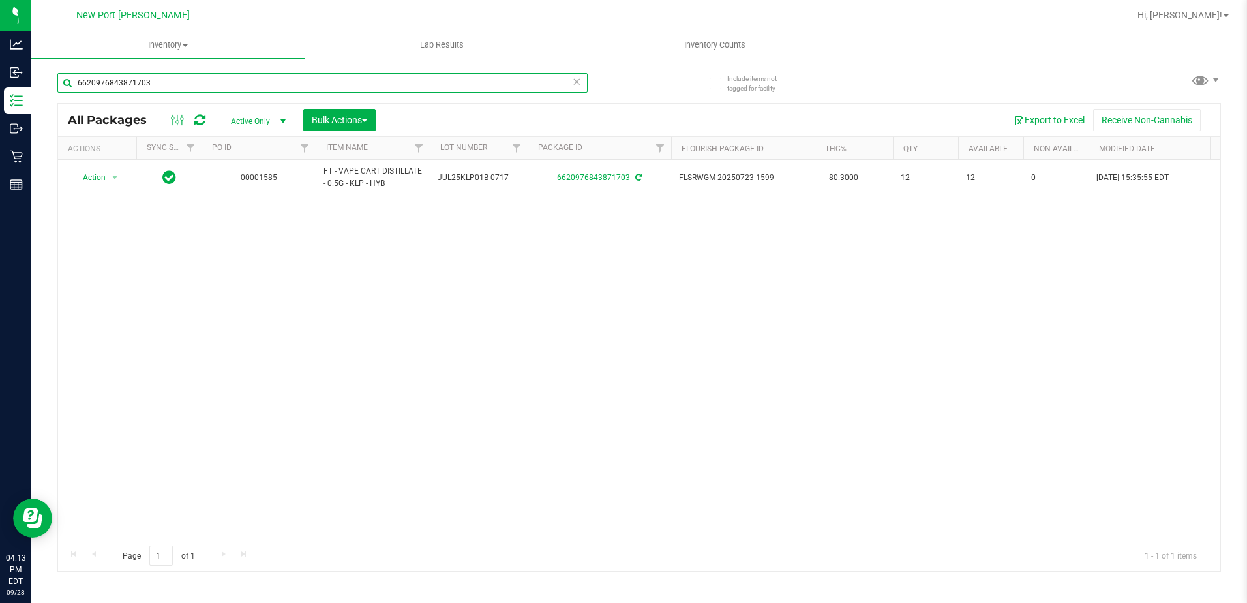
click at [183, 80] on input "6620976843871703" at bounding box center [322, 83] width 530 height 20
type input "6"
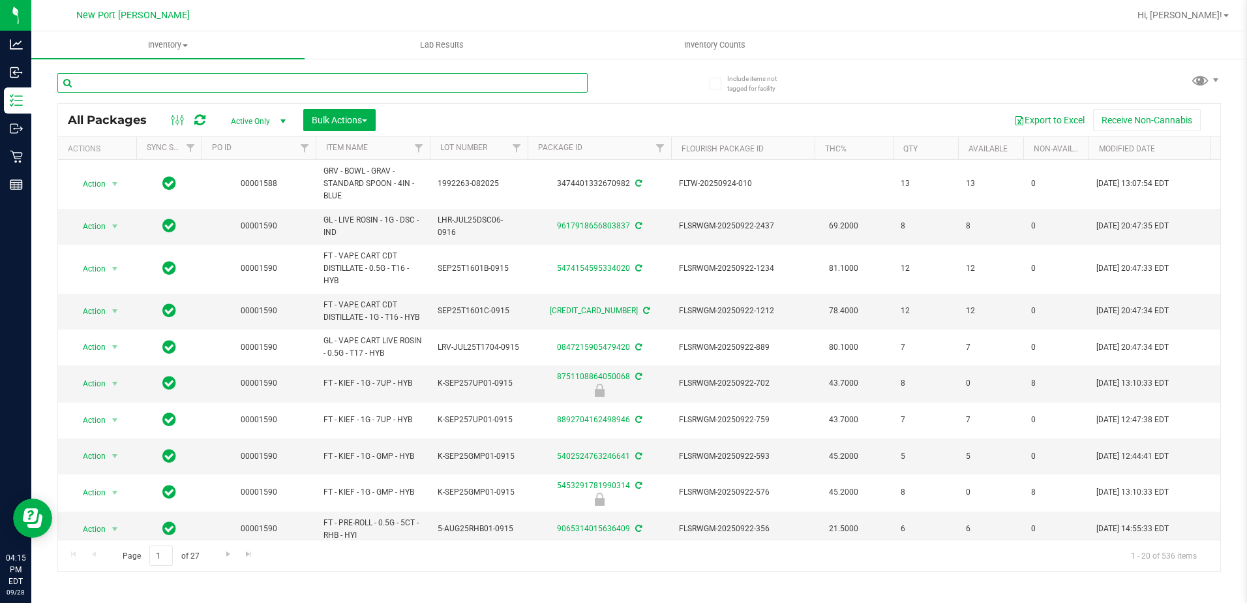
click at [139, 83] on input "text" at bounding box center [322, 83] width 530 height 20
type input "5"
click at [183, 76] on input "text" at bounding box center [322, 83] width 530 height 20
type input "7046576306463519"
